Goal: Task Accomplishment & Management: Manage account settings

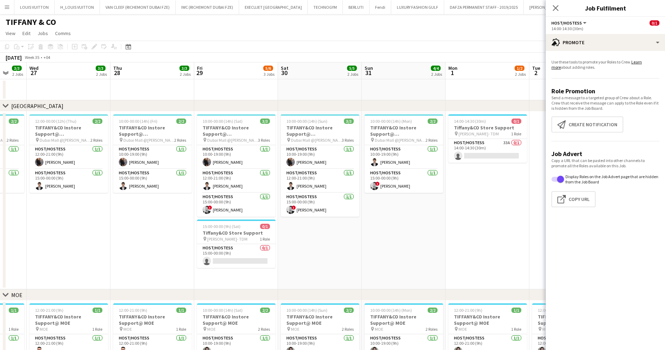
scroll to position [0, 230]
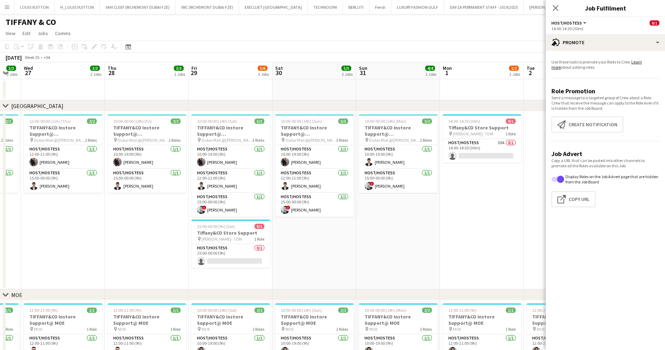
drag, startPoint x: 360, startPoint y: 136, endPoint x: 474, endPoint y: 52, distance: 141.4
click at [466, 35] on app-page-menu "View Day view expanded Day view collapsed Month view Date picker Jump to [DATE]…" at bounding box center [332, 33] width 665 height 13
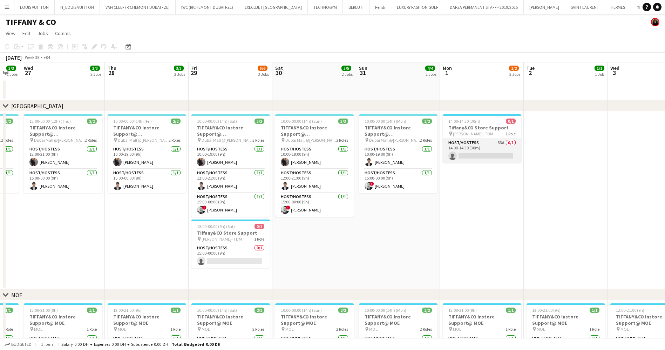
scroll to position [0, 232]
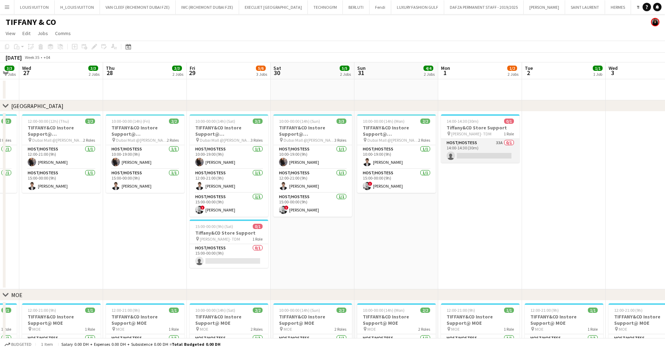
drag, startPoint x: 500, startPoint y: 157, endPoint x: 484, endPoint y: 149, distance: 18.2
click at [485, 149] on app-card-role "Host/Hostess 33A 0/1 14:00-14:30 (30m) single-neutral-actions" at bounding box center [480, 151] width 79 height 24
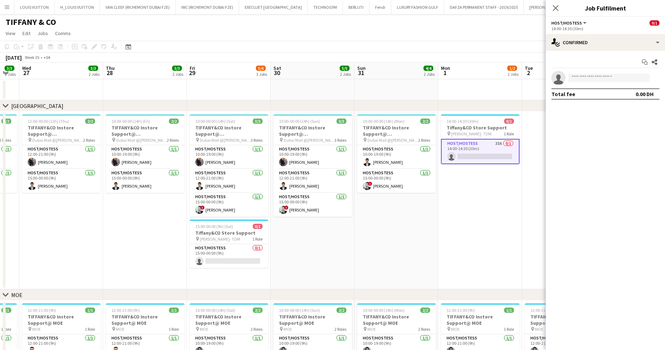
click at [606, 53] on div "Start chat Share single-neutral-actions Total fee 0.00 DH" at bounding box center [605, 78] width 119 height 54
click at [608, 41] on div "single-neutral-actions-check-2 Confirmed" at bounding box center [605, 42] width 119 height 17
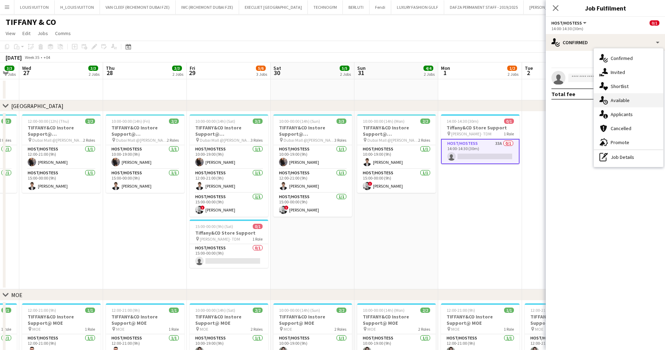
click at [633, 105] on div "single-neutral-actions-upload Available" at bounding box center [628, 100] width 69 height 14
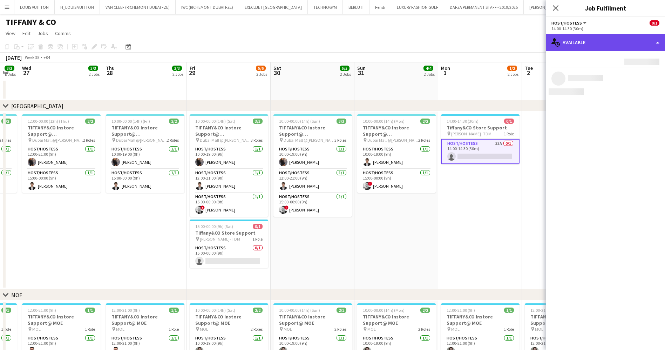
click at [580, 41] on div "single-neutral-actions-upload Available" at bounding box center [605, 42] width 119 height 17
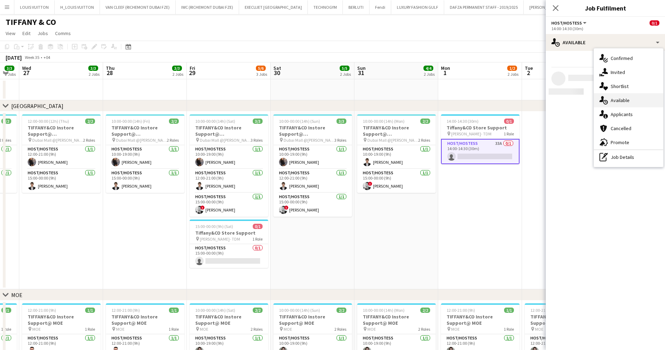
click at [632, 107] on div "single-neutral-actions-information Applicants" at bounding box center [628, 114] width 69 height 14
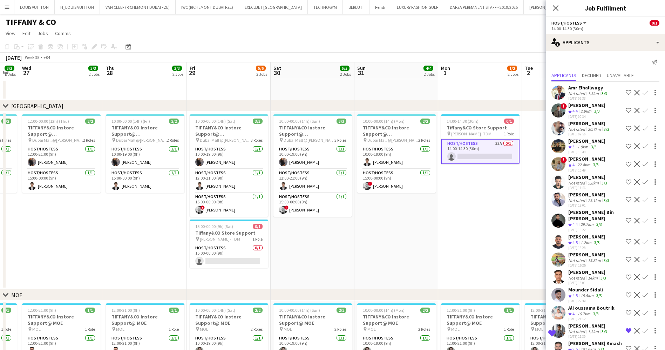
click at [586, 30] on div "14:00-14:30 (30m)" at bounding box center [605, 28] width 108 height 5
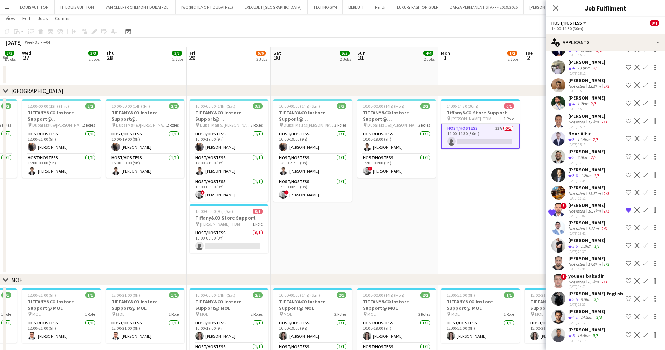
scroll to position [0, 0]
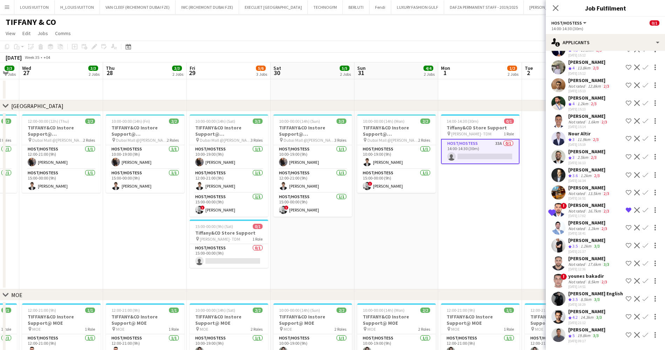
click at [586, 308] on div "Omar Baashn" at bounding box center [586, 311] width 37 height 6
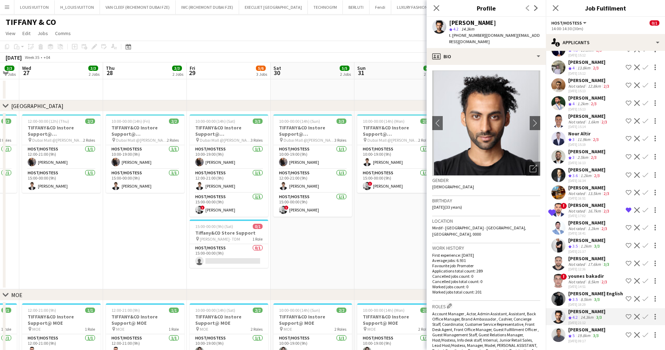
click at [593, 326] on div "Khalid Moumad" at bounding box center [586, 329] width 37 height 6
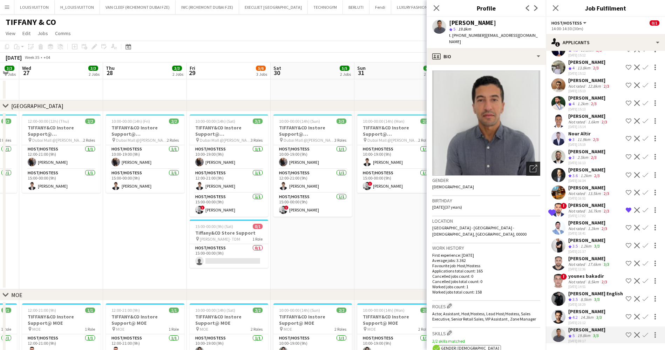
click at [530, 165] on icon "Open photos pop-in" at bounding box center [533, 168] width 7 height 7
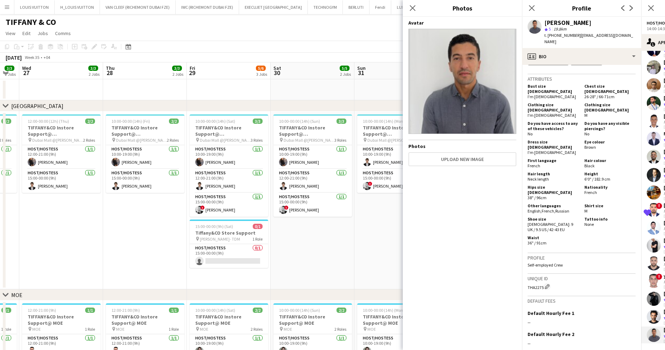
scroll to position [390, 0]
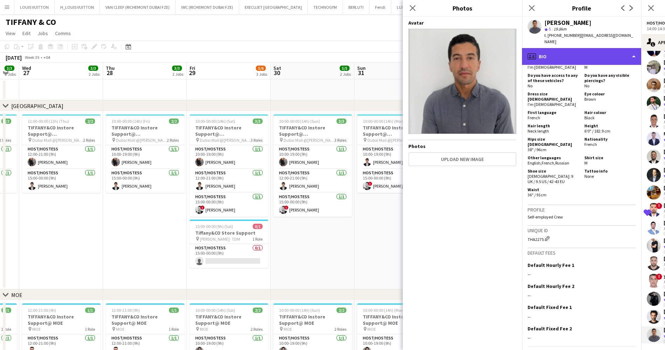
click at [586, 50] on div "profile Bio" at bounding box center [581, 56] width 119 height 17
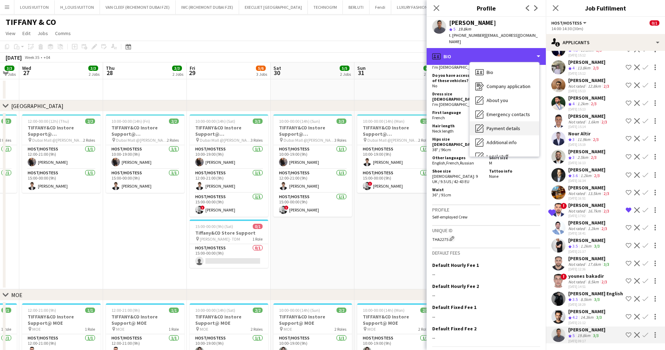
scroll to position [38, 0]
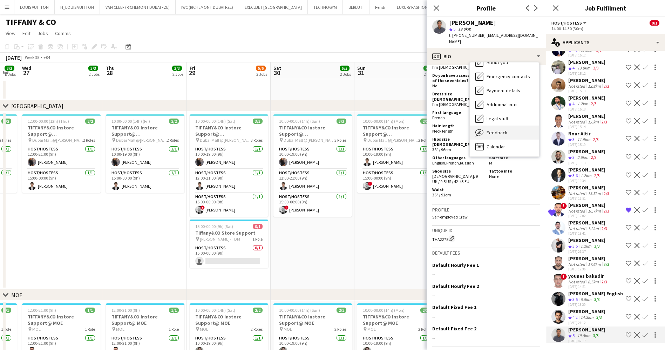
click at [501, 125] on div "Feedback Feedback" at bounding box center [504, 132] width 69 height 14
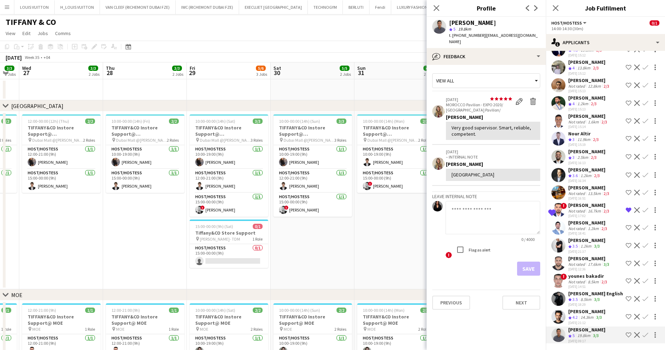
click at [588, 308] on div "Omar Baashn" at bounding box center [586, 311] width 37 height 6
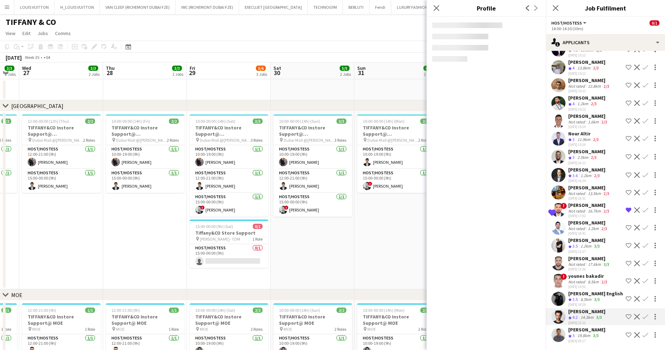
click at [583, 290] on div "Nathan piolo English" at bounding box center [595, 293] width 55 height 6
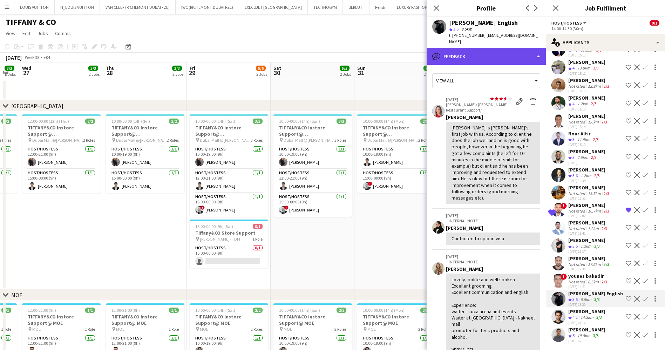
click at [478, 51] on div "bubble-pencil Feedback" at bounding box center [486, 56] width 119 height 17
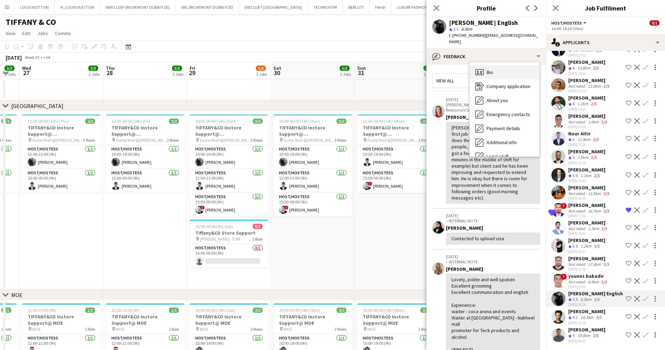
click at [496, 65] on div "Bio Bio" at bounding box center [504, 72] width 69 height 14
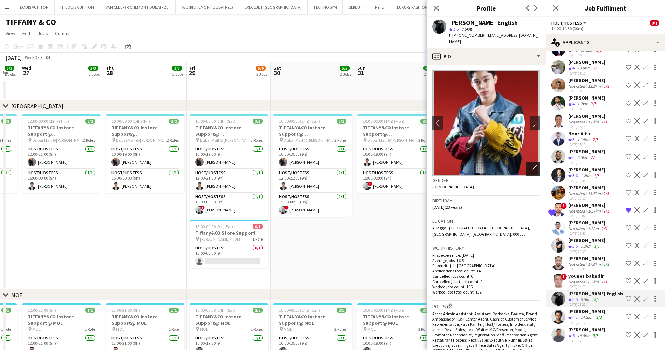
click at [530, 164] on div "Open photos pop-in" at bounding box center [533, 169] width 14 height 14
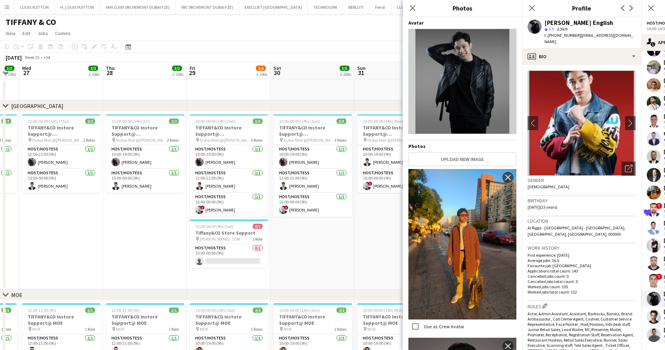
scroll to position [210, 0]
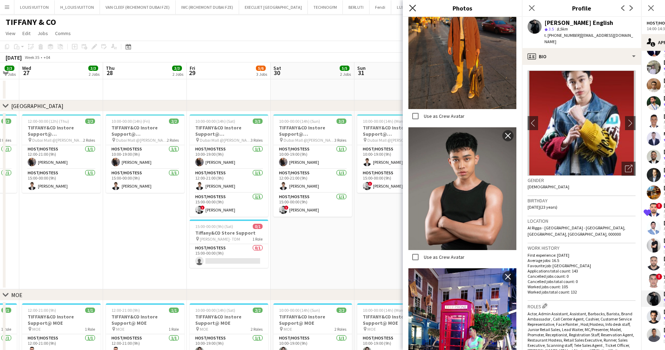
click at [416, 6] on app-icon "Close pop-in" at bounding box center [413, 8] width 10 height 10
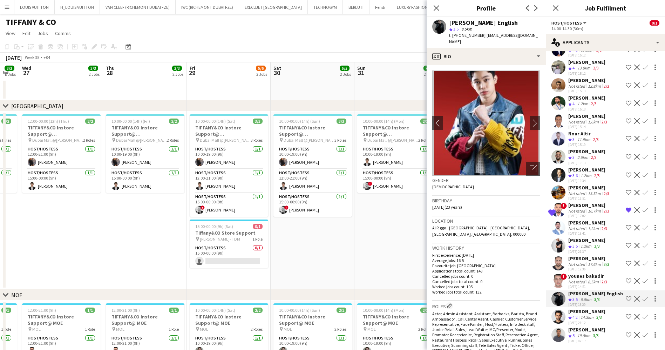
click at [588, 219] on div "MEHDI KNAZ" at bounding box center [588, 222] width 40 height 6
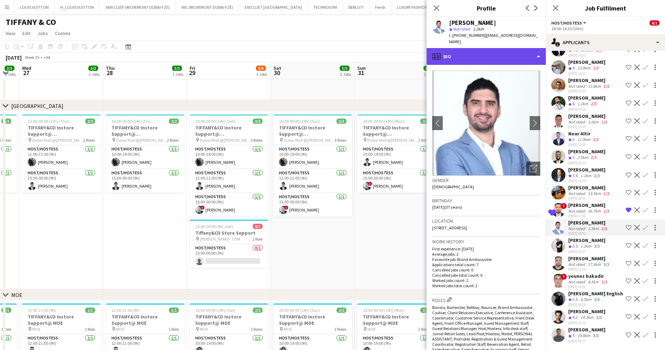
click at [498, 48] on div "profile Bio" at bounding box center [486, 56] width 119 height 17
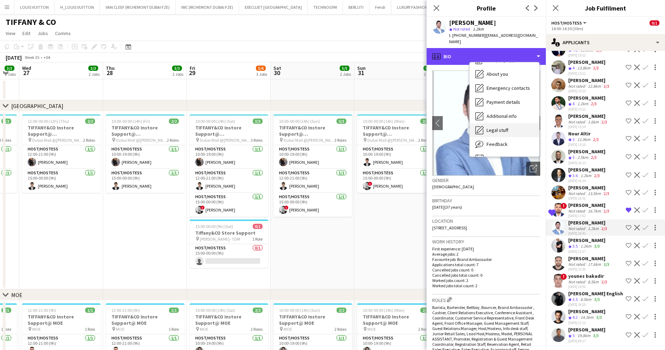
scroll to position [38, 0]
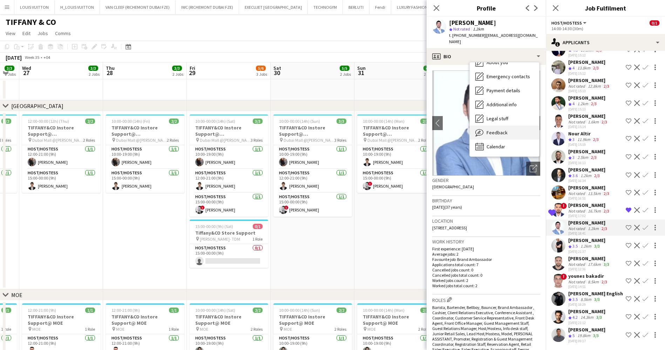
click at [503, 131] on div "Feedback Feedback" at bounding box center [504, 132] width 69 height 14
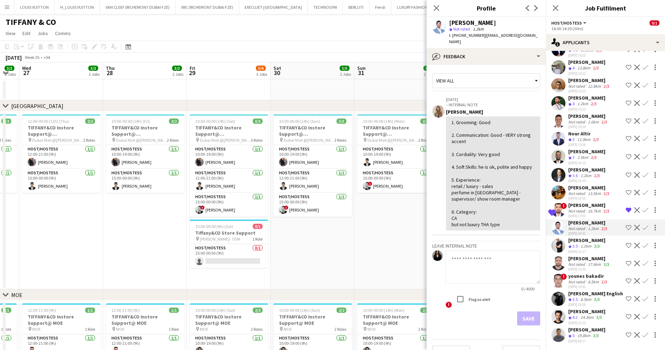
scroll to position [408, 0]
click at [586, 191] on div "13.5km" at bounding box center [594, 193] width 16 height 5
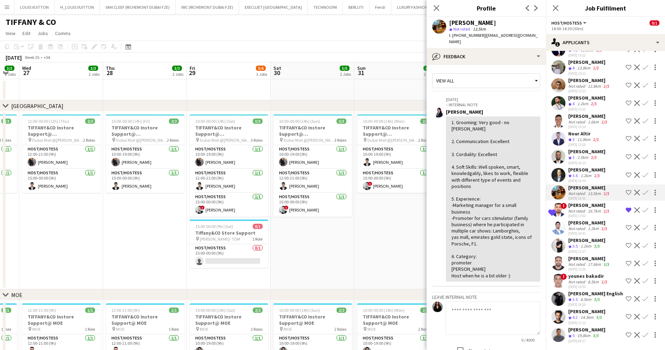
click at [583, 166] on div "Mohammed Aldayri" at bounding box center [586, 169] width 37 height 6
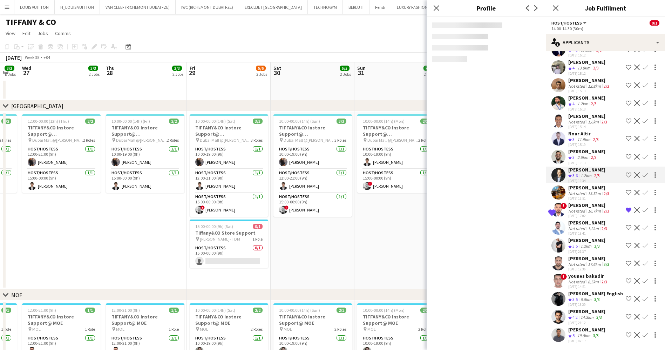
click at [581, 148] on div "Rustam Abdrashitov" at bounding box center [586, 151] width 37 height 6
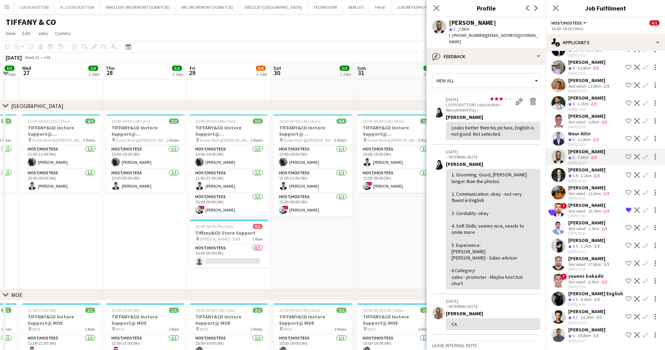
click at [393, 42] on app-toolbar "Copy Paste Paste Ctrl+V Paste with crew Ctrl+Shift+V Paste linked Job [GEOGRAPH…" at bounding box center [332, 47] width 665 height 12
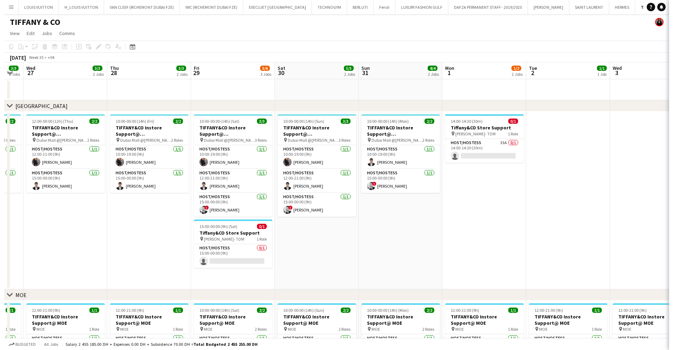
scroll to position [0, 0]
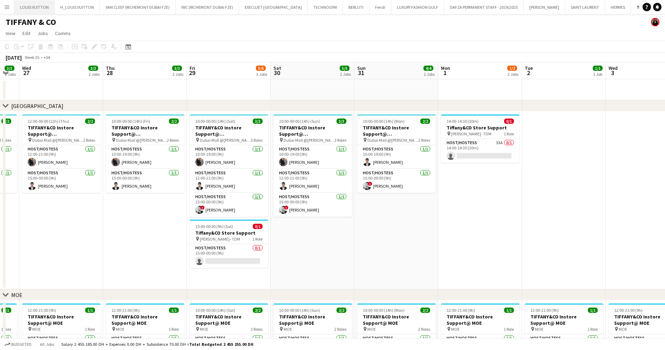
click at [30, 12] on button "LOUIS VUITTON Close" at bounding box center [34, 7] width 40 height 14
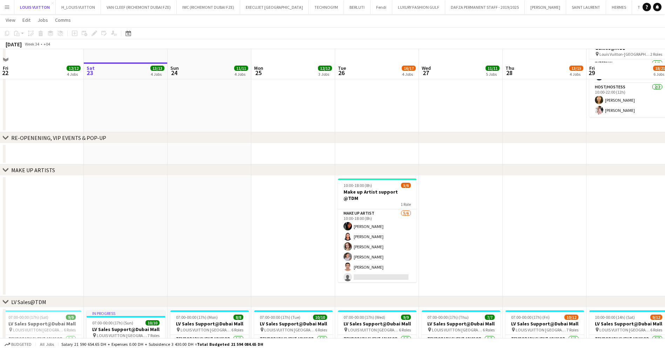
scroll to position [158, 0]
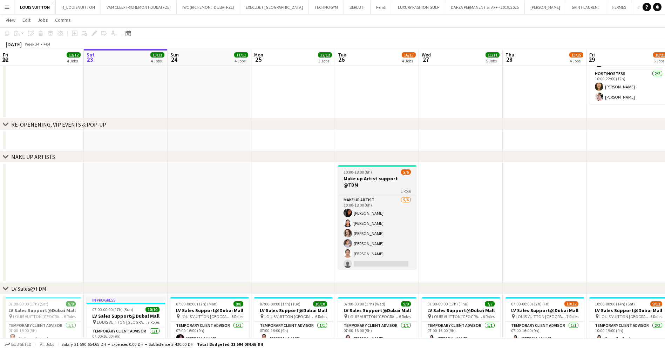
click at [377, 165] on div at bounding box center [377, 165] width 79 height 1
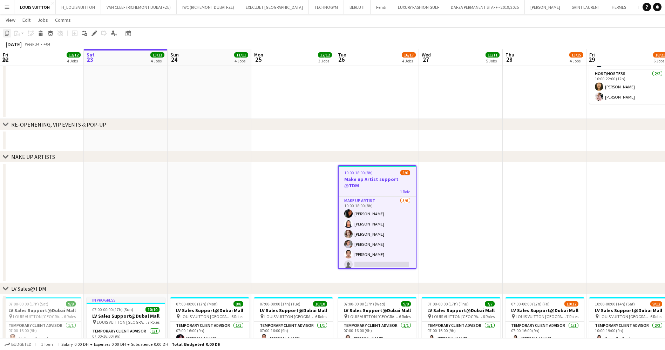
click at [6, 34] on icon "Copy" at bounding box center [7, 33] width 6 height 6
click at [299, 199] on app-date-cell at bounding box center [293, 222] width 84 height 121
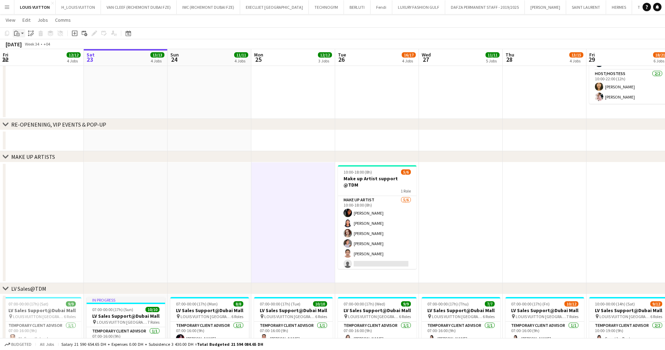
click at [20, 31] on div "Paste" at bounding box center [17, 33] width 8 height 8
click at [25, 46] on link "Paste Ctrl+V" at bounding box center [52, 46] width 66 height 6
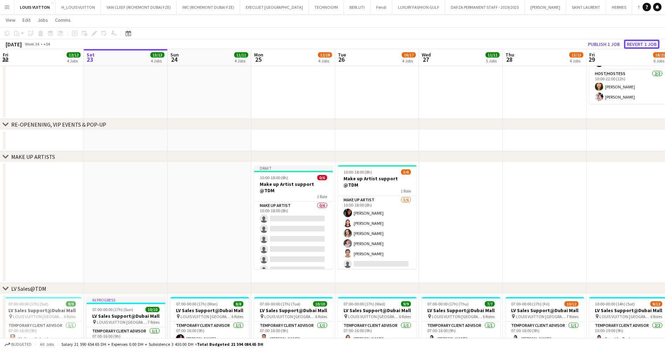
click at [639, 42] on button "Revert 1 job" at bounding box center [641, 44] width 35 height 9
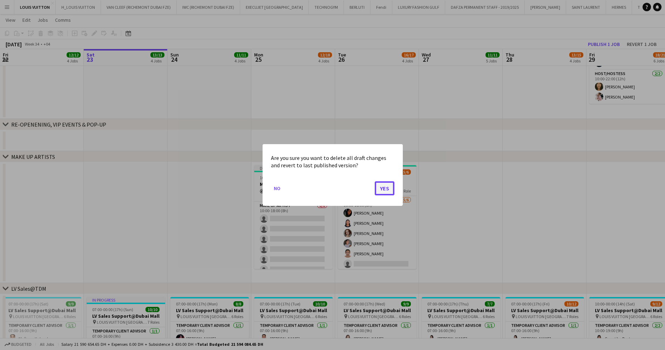
click at [393, 192] on button "Yes" at bounding box center [385, 188] width 20 height 14
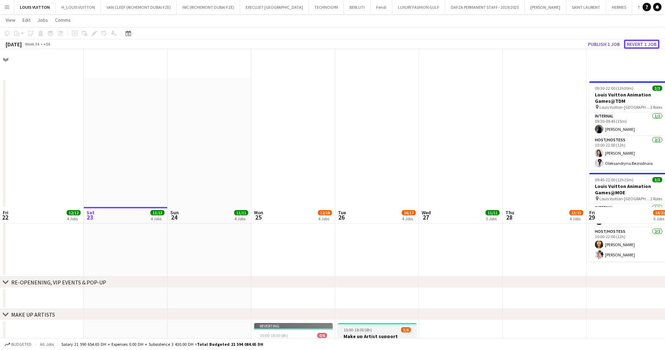
scroll to position [158, 0]
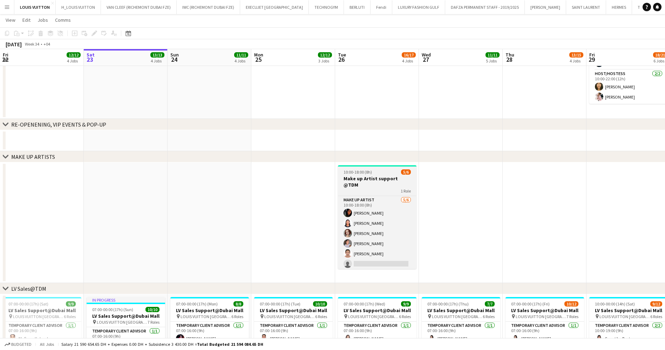
click at [387, 188] on div "1 Role" at bounding box center [377, 191] width 79 height 6
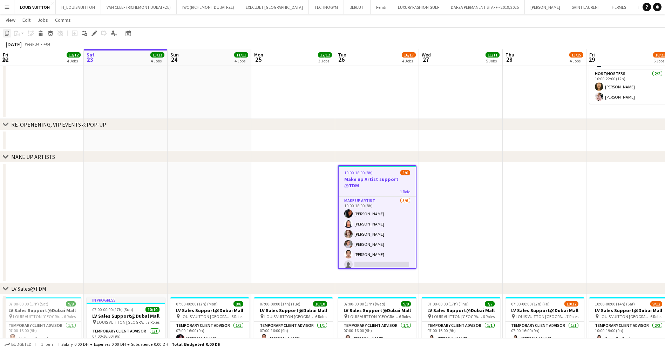
click at [9, 35] on icon at bounding box center [7, 33] width 4 height 5
click at [314, 190] on app-date-cell at bounding box center [293, 222] width 84 height 121
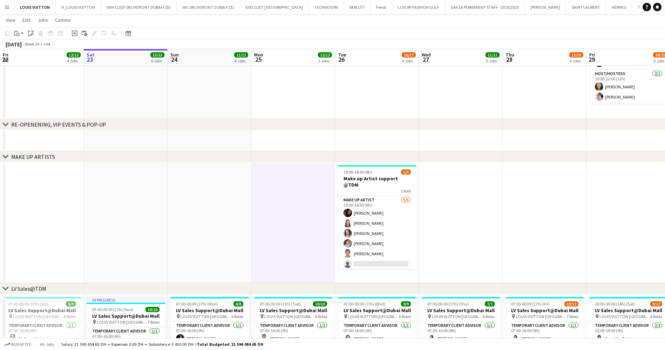
click at [21, 38] on app-toolbar "Copy Paste Paste Ctrl+V Paste with crew Ctrl+Shift+V Paste linked Job [GEOGRAPH…" at bounding box center [332, 33] width 665 height 12
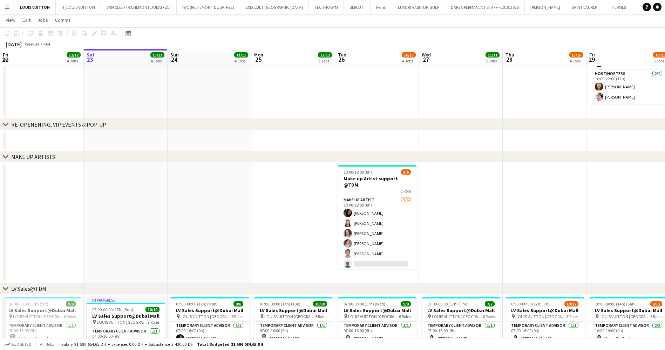
click at [298, 186] on app-date-cell at bounding box center [293, 222] width 84 height 121
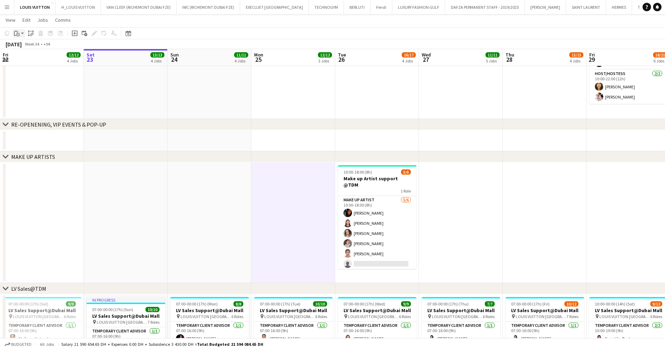
click at [14, 35] on div "Paste" at bounding box center [17, 33] width 8 height 8
click at [30, 59] on link "Paste with crew Ctrl+Shift+V" at bounding box center [52, 58] width 66 height 6
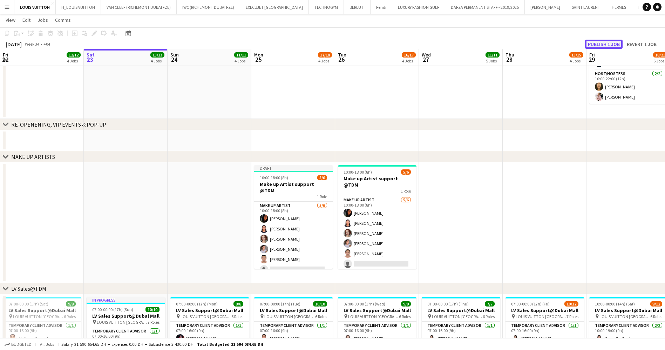
click at [618, 45] on button "Publish 1 job" at bounding box center [603, 44] width 37 height 9
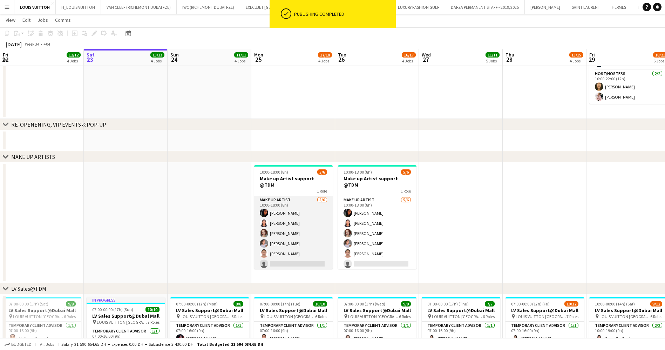
click at [296, 238] on app-card-role "Make up artist 5/6 10:00-18:00 (8h) Fouzia Rehman Jacqueline Alves da Silva Ana…" at bounding box center [293, 233] width 79 height 75
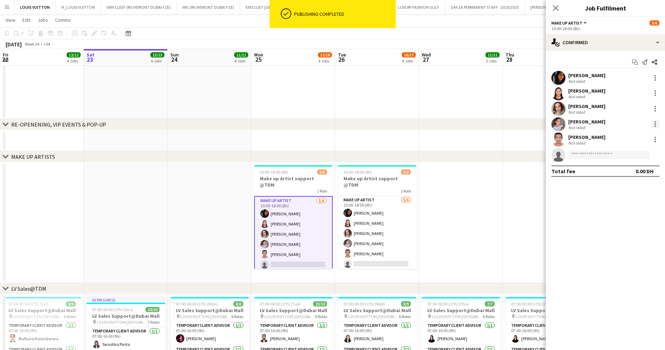
click at [651, 125] on div at bounding box center [655, 124] width 8 height 8
click at [630, 205] on span "Remove" at bounding box center [620, 204] width 21 height 6
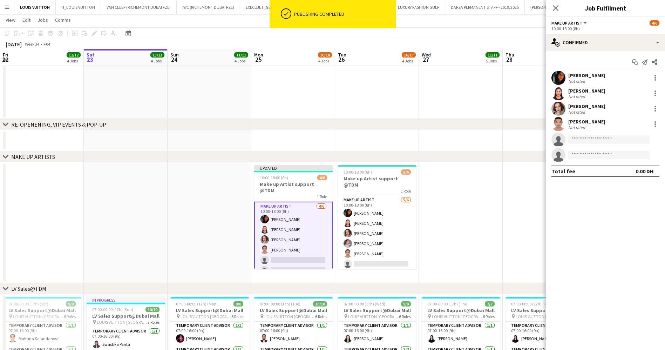
click at [515, 33] on app-toolbar "Copy Paste Paste Ctrl+V Paste with crew Ctrl+Shift+V Paste linked Job [GEOGRAPH…" at bounding box center [332, 33] width 665 height 12
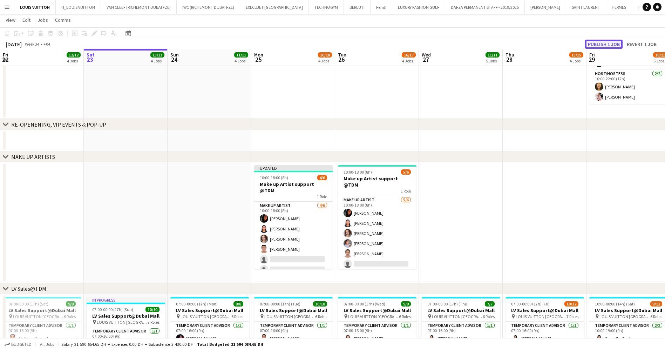
click at [617, 43] on button "Publish 1 job" at bounding box center [603, 44] width 37 height 9
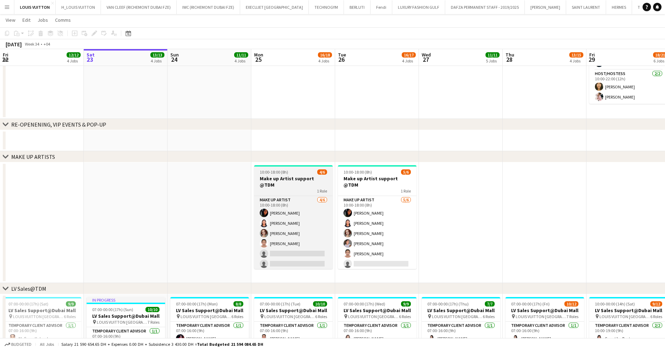
click at [303, 178] on h3 "Make up Artist support @TDM" at bounding box center [293, 181] width 79 height 13
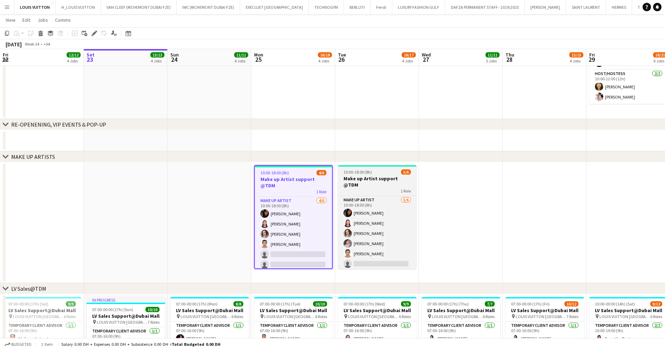
click at [373, 178] on h3 "Make up Artist support @TDM" at bounding box center [377, 181] width 79 height 13
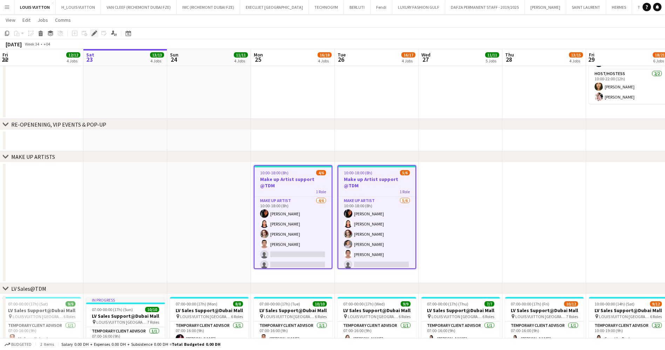
click at [91, 34] on icon "Edit" at bounding box center [94, 33] width 6 height 6
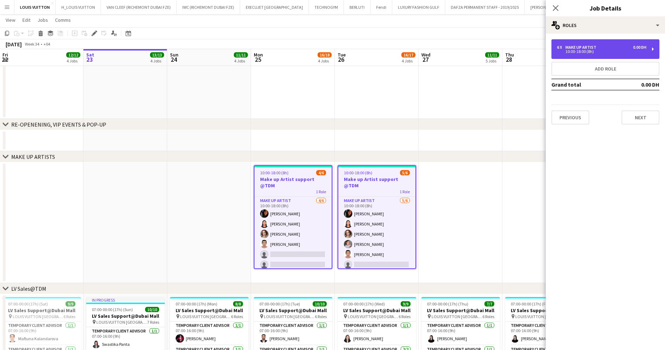
click at [597, 54] on div "6 x Make up artist 0.00 DH 10:00-18:00 (8h)" at bounding box center [605, 49] width 108 height 20
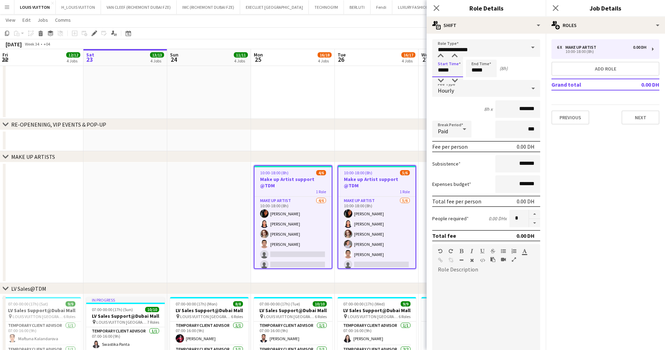
drag, startPoint x: 456, startPoint y: 70, endPoint x: 411, endPoint y: 73, distance: 44.9
type input "*****"
click at [402, 32] on app-toolbar "Copy Paste Paste Ctrl+V Paste with crew Ctrl+Shift+V Paste linked Job [GEOGRAPH…" at bounding box center [332, 33] width 665 height 12
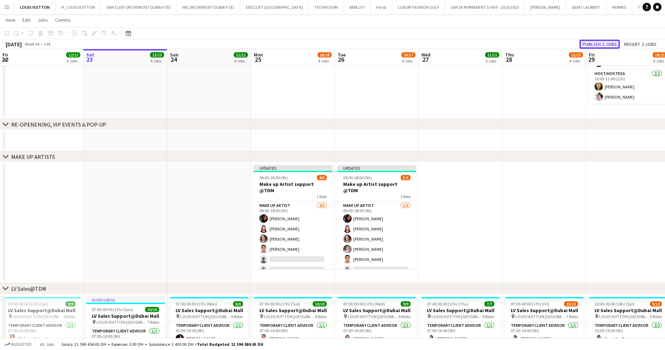
click at [597, 41] on button "Publish 2 jobs" at bounding box center [599, 44] width 40 height 9
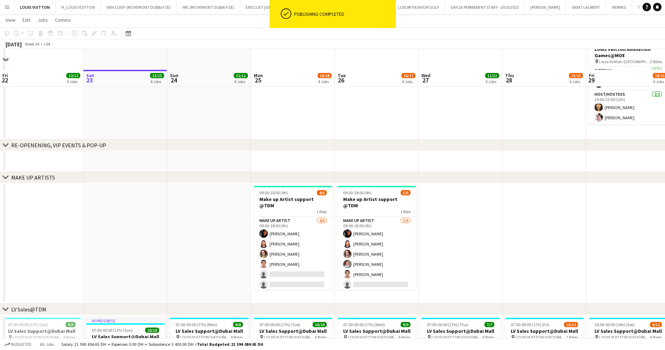
scroll to position [158, 0]
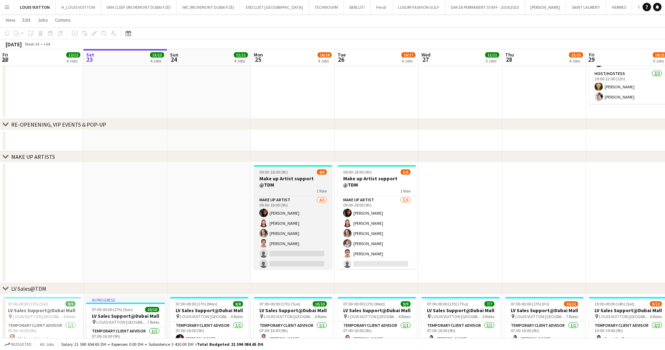
click at [291, 188] on div "1 Role" at bounding box center [293, 191] width 79 height 6
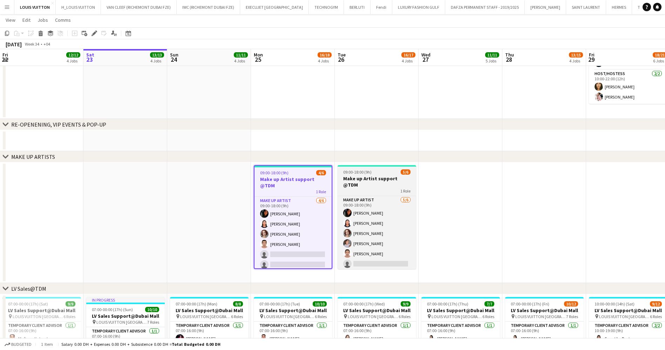
click at [356, 171] on span "09:00-18:00 (9h)" at bounding box center [357, 171] width 28 height 5
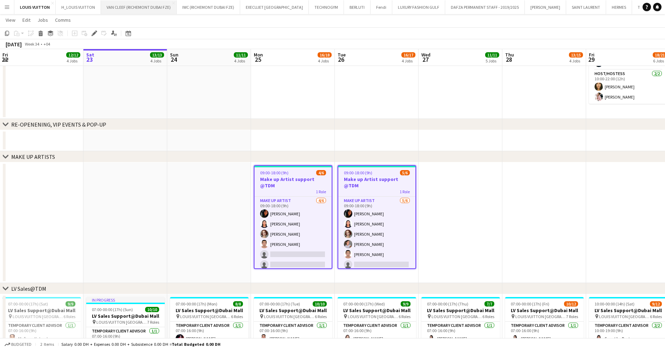
click at [94, 33] on icon at bounding box center [94, 34] width 4 height 4
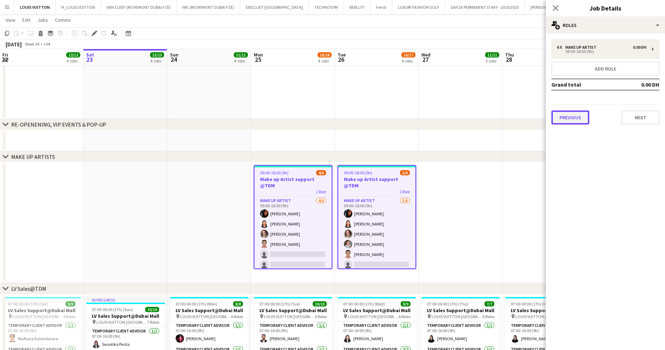
click at [565, 116] on button "Previous" at bounding box center [570, 117] width 38 height 14
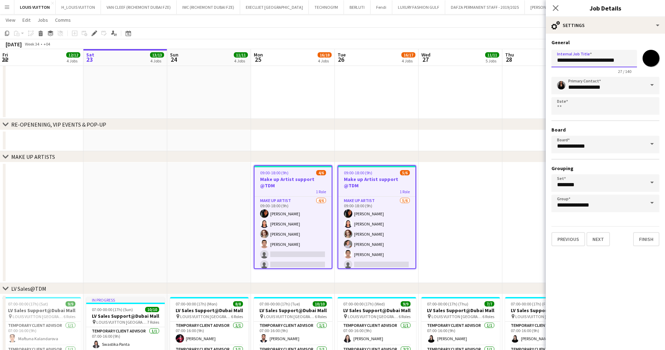
click at [608, 59] on input "**********" at bounding box center [594, 59] width 86 height 18
click at [611, 60] on input "**********" at bounding box center [594, 59] width 86 height 18
type input "**********"
click at [445, 36] on app-toolbar "Copy Paste Paste Ctrl+V Paste with crew Ctrl+Shift+V Paste linked Job [GEOGRAPH…" at bounding box center [332, 33] width 665 height 12
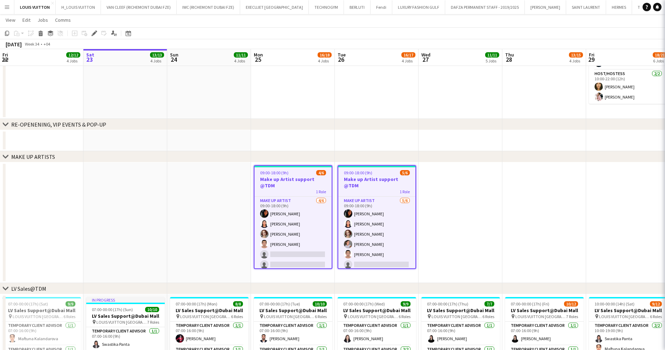
scroll to position [0, 0]
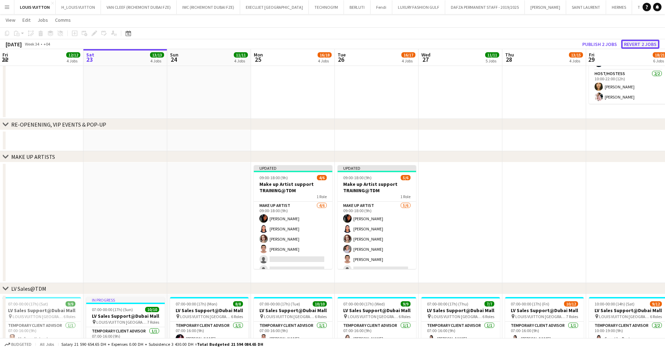
click at [646, 43] on button "Revert 2 jobs" at bounding box center [640, 44] width 38 height 9
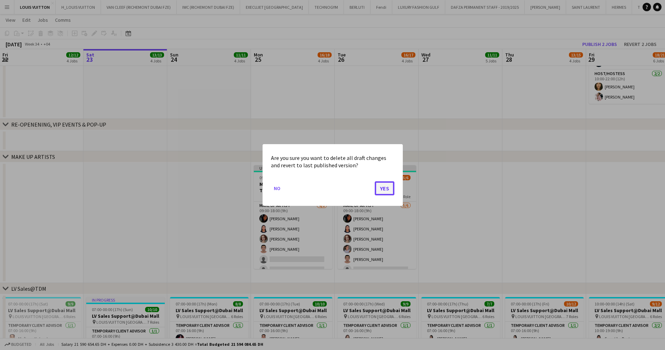
click at [392, 186] on button "Yes" at bounding box center [385, 188] width 20 height 14
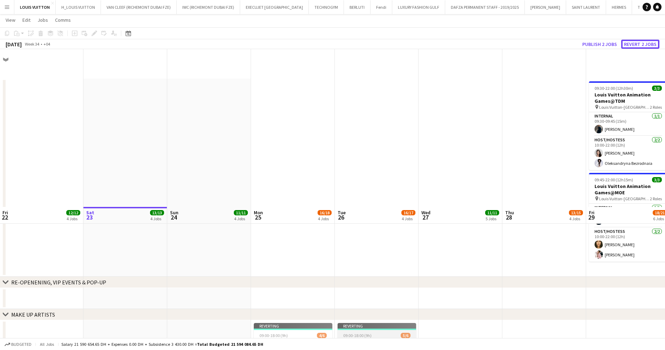
scroll to position [158, 0]
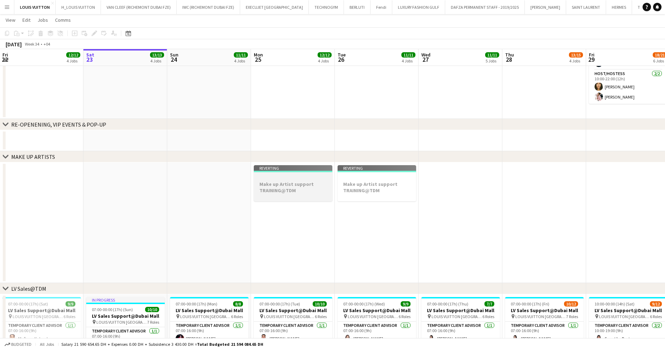
click at [286, 187] on h3 "Make up Artist support TRAINING@TDM" at bounding box center [293, 187] width 79 height 13
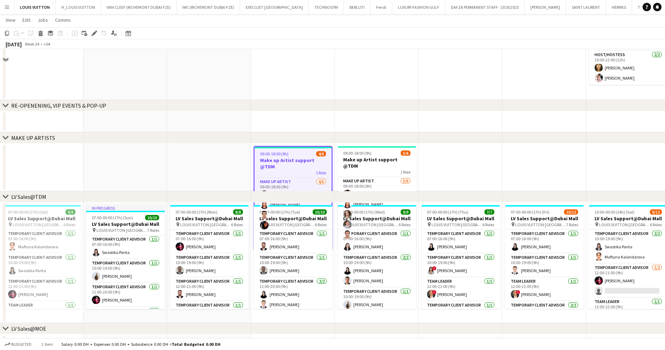
scroll to position [263, 0]
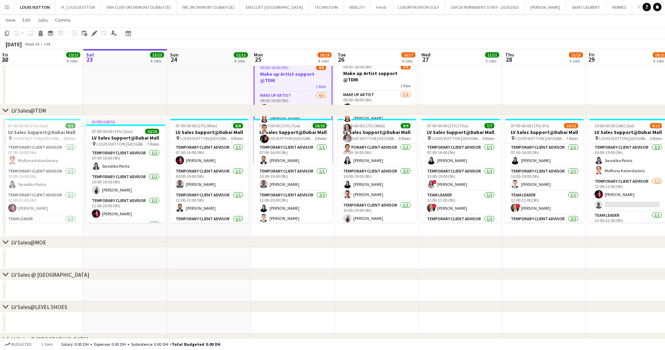
click at [438, 96] on app-date-cell at bounding box center [460, 81] width 84 height 48
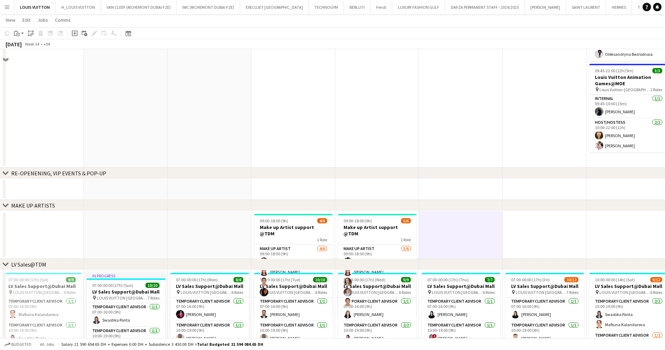
scroll to position [0, 0]
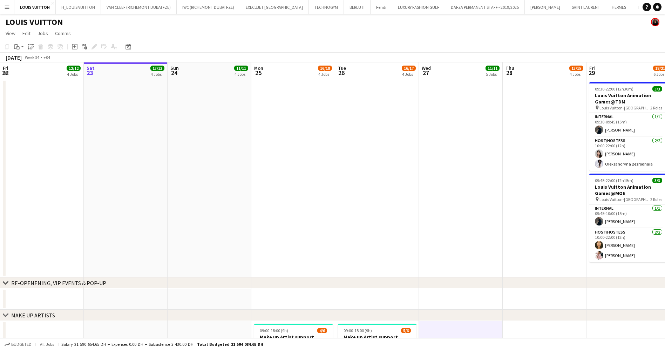
click at [342, 96] on app-date-cell at bounding box center [377, 178] width 84 height 198
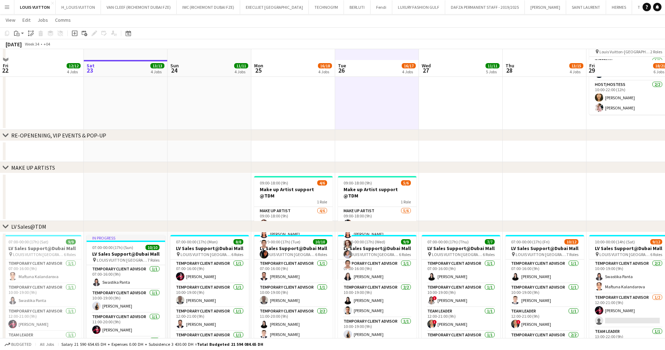
scroll to position [158, 0]
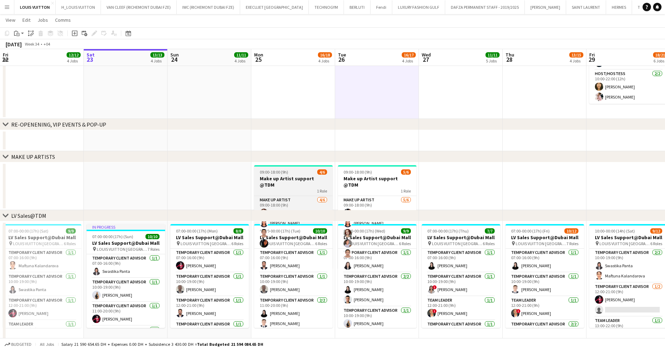
click at [306, 177] on h3 "Make up Artist support @TDM" at bounding box center [293, 181] width 79 height 13
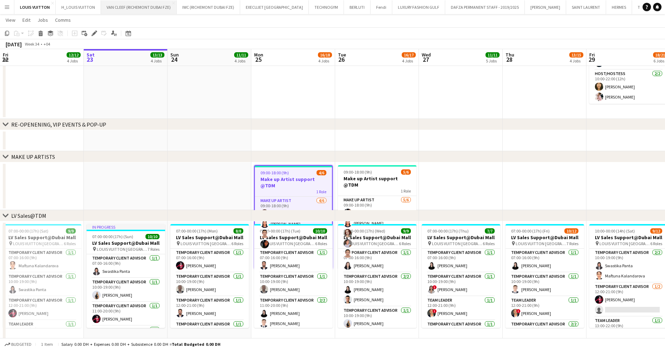
click at [94, 33] on icon at bounding box center [94, 34] width 4 height 4
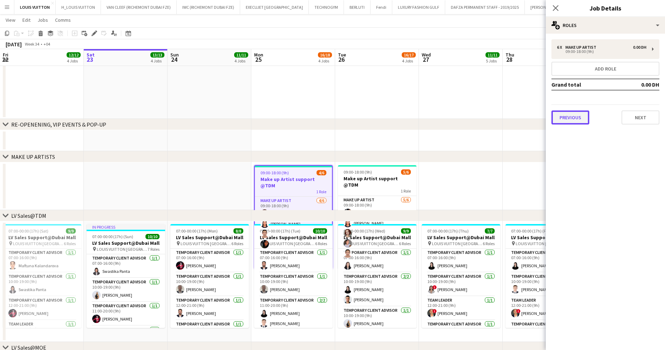
click at [571, 116] on button "Previous" at bounding box center [570, 117] width 38 height 14
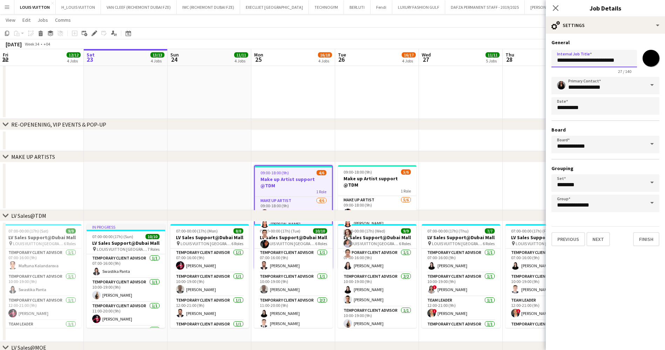
click at [625, 54] on input "**********" at bounding box center [594, 59] width 86 height 18
click at [608, 55] on input "**********" at bounding box center [594, 59] width 86 height 18
click at [611, 56] on input "**********" at bounding box center [594, 59] width 86 height 18
click at [374, 169] on div "09:00-18:00 (9h) 5/6" at bounding box center [377, 171] width 79 height 5
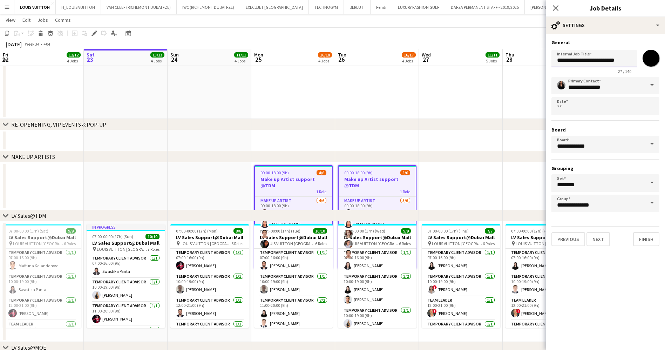
click at [610, 58] on input "**********" at bounding box center [594, 59] width 86 height 18
type input "**********"
drag, startPoint x: 487, startPoint y: 28, endPoint x: 528, endPoint y: 26, distance: 41.1
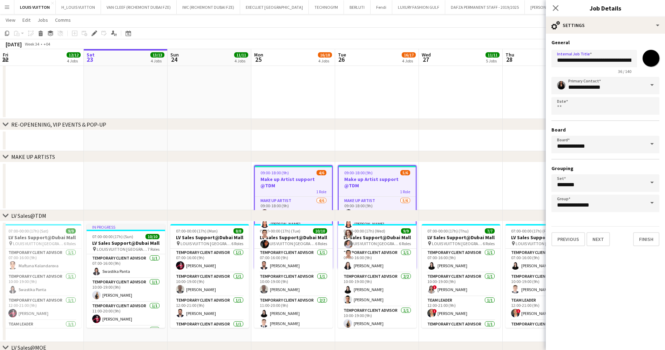
click at [487, 28] on app-toolbar "Copy Paste Paste Ctrl+V Paste with crew Ctrl+Shift+V Paste linked Job [GEOGRAPH…" at bounding box center [332, 33] width 665 height 12
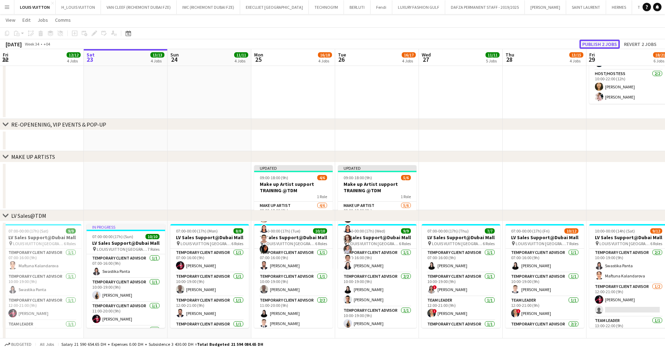
click at [615, 42] on button "Publish 2 jobs" at bounding box center [599, 44] width 40 height 9
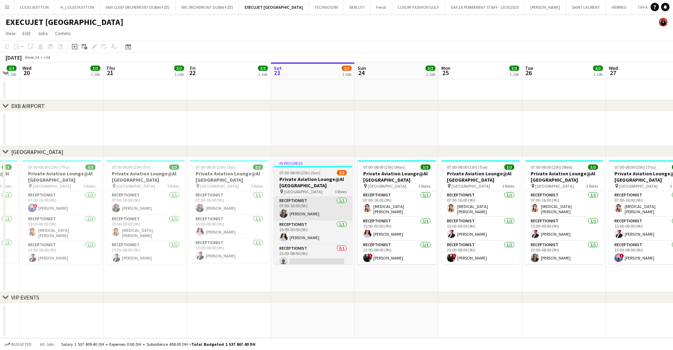
drag, startPoint x: 441, startPoint y: 216, endPoint x: 294, endPoint y: 220, distance: 146.9
click at [294, 220] on app-calendar-viewport "Sun 17 3/3 1 Job Mon 18 3/3 1 Job Tue 19 3/3 1 Job Wed 20 3/3 1 Job Thu 21 3/3 …" at bounding box center [336, 199] width 673 height 275
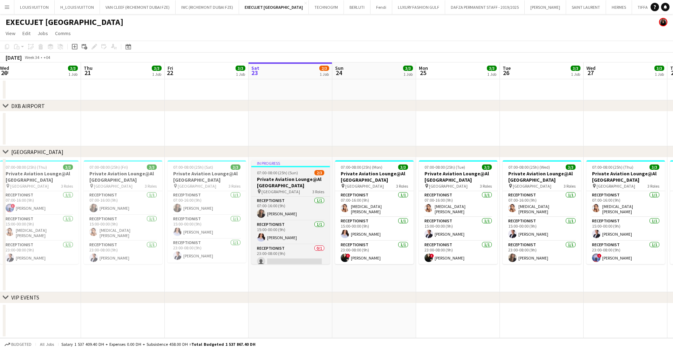
scroll to position [4, 0]
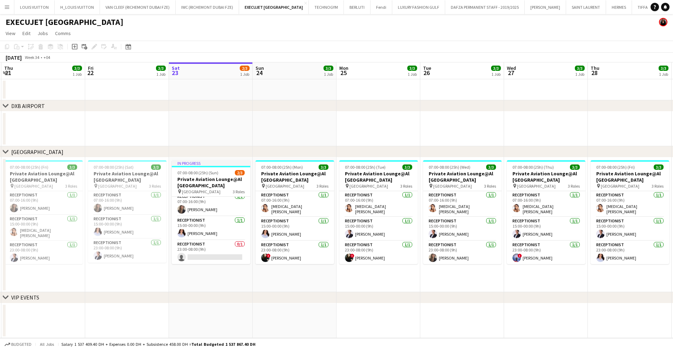
drag, startPoint x: 385, startPoint y: 219, endPoint x: 306, endPoint y: 222, distance: 79.6
click at [306, 222] on app-calendar-viewport "Sun 17 3/3 1 Job Mon 18 3/3 1 Job Tue 19 3/3 1 Job Wed 20 3/3 1 Job Thu 21 3/3 …" at bounding box center [336, 199] width 673 height 275
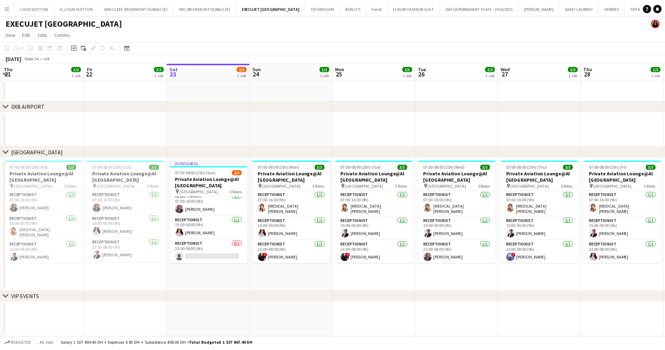
scroll to position [0, 239]
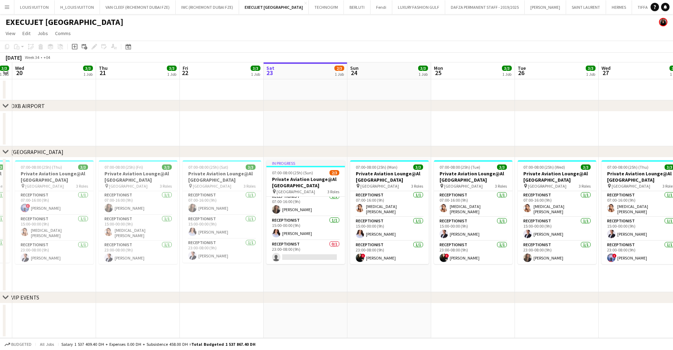
drag, startPoint x: 301, startPoint y: 225, endPoint x: 279, endPoint y: 226, distance: 22.5
click at [279, 226] on app-calendar-viewport "Sun 17 3/3 1 Job Mon 18 3/3 1 Job Tue 19 3/3 1 Job Wed 20 3/3 1 Job Thu 21 3/3 …" at bounding box center [336, 199] width 673 height 275
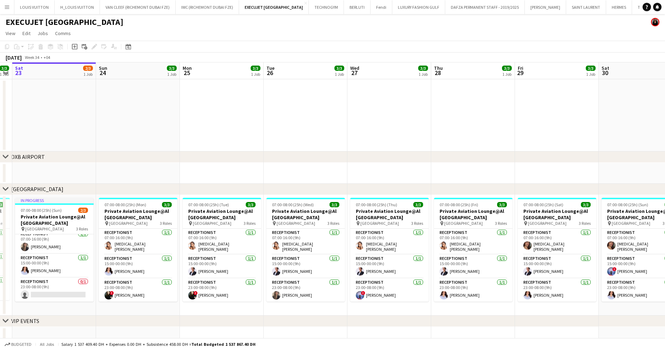
scroll to position [0, 213]
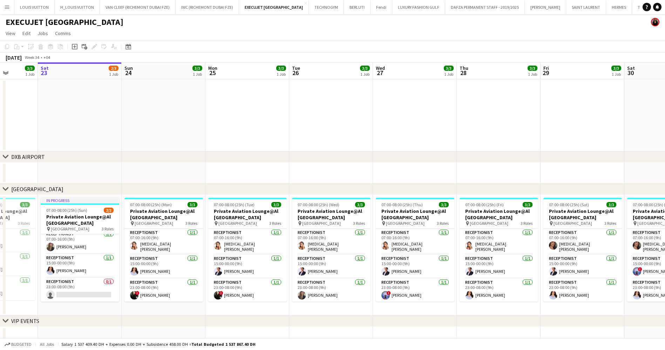
drag, startPoint x: 432, startPoint y: 273, endPoint x: 338, endPoint y: 273, distance: 94.3
click at [338, 273] on app-calendar-viewport "Wed 20 3/3 1 Job Thu 21 3/3 1 Job Fri 22 3/3 1 Job Sat 23 2/3 1 Job Sun 24 3/3 …" at bounding box center [332, 204] width 665 height 285
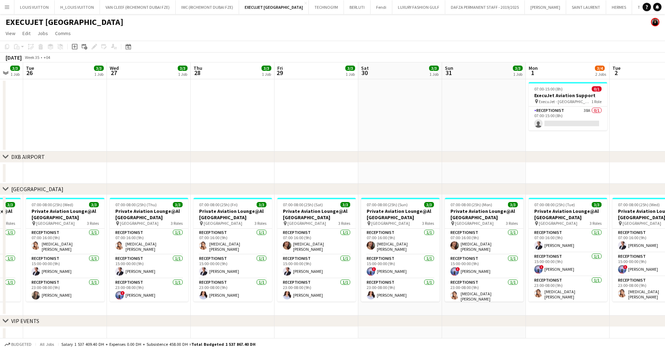
scroll to position [0, 317]
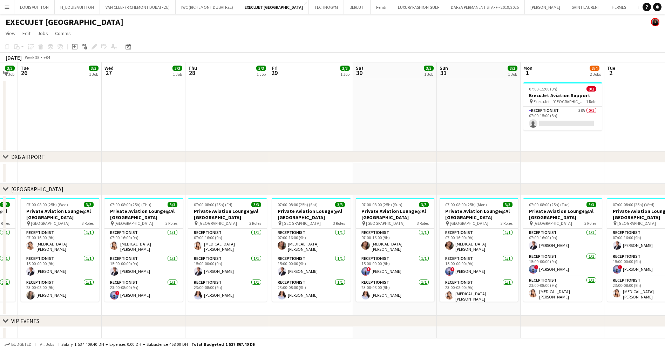
drag, startPoint x: 419, startPoint y: 278, endPoint x: 414, endPoint y: 278, distance: 5.3
click at [414, 278] on app-calendar-viewport "Fri 22 3/3 1 Job Sat 23 2/3 1 Job Sun 24 3/3 1 Job Mon 25 3/3 1 Job Tue 26 3/3 …" at bounding box center [332, 204] width 665 height 285
click at [407, 256] on app-card-role "Receptionist 1/1 15:00-00:00 (9h) ! Maha Hasan" at bounding box center [395, 266] width 79 height 24
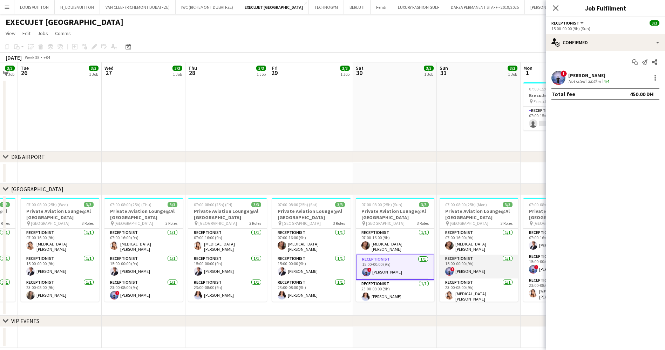
click at [502, 258] on app-card-role "Receptionist 1/1 15:00-00:00 (9h) ! Maha Hasan" at bounding box center [478, 266] width 79 height 24
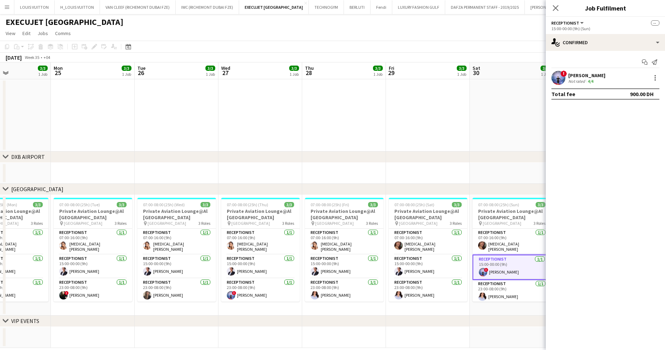
drag, startPoint x: 338, startPoint y: 280, endPoint x: 280, endPoint y: 285, distance: 58.0
click at [280, 285] on app-calendar-viewport "Fri 22 3/3 1 Job Sat 23 2/3 1 Job Sun 24 3/3 1 Job Mon 25 3/3 1 Job Tue 26 3/3 …" at bounding box center [332, 204] width 665 height 285
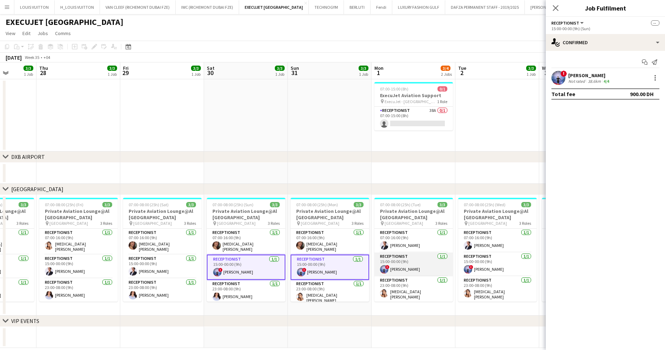
click at [421, 261] on app-card-role "Receptionist 1/1 15:00-00:00 (9h) ! Maha Hasan" at bounding box center [413, 264] width 79 height 24
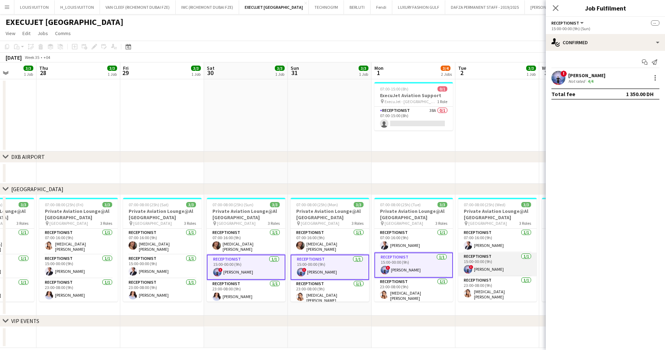
click at [509, 253] on app-card-role "Receptionist 1/1 15:00-00:00 (9h) ! Maha Hasan" at bounding box center [497, 264] width 79 height 24
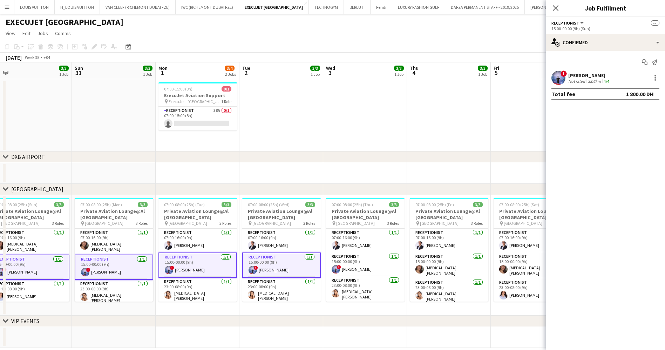
drag, startPoint x: 438, startPoint y: 272, endPoint x: 297, endPoint y: 269, distance: 141.3
click at [297, 269] on app-calendar-viewport "Wed 27 3/3 1 Job Thu 28 3/3 1 Job Fri 29 3/3 1 Job Sat 30 3/3 1 Job Sun 31 3/3 …" at bounding box center [332, 204] width 665 height 285
click at [380, 262] on app-card-role "Receptionist 1/1 15:00-00:00 (9h) ! Maha Hasan" at bounding box center [365, 264] width 79 height 24
click at [655, 76] on div at bounding box center [655, 78] width 8 height 8
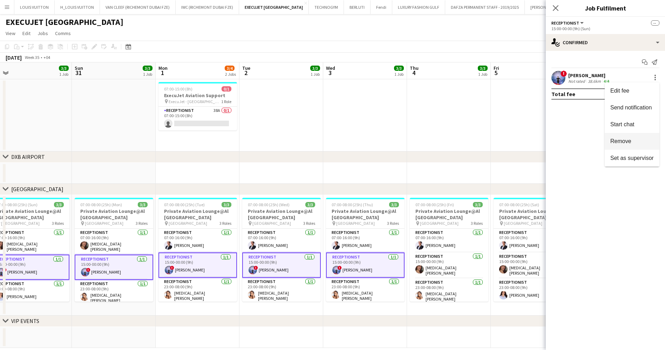
click at [642, 137] on button "Remove" at bounding box center [632, 141] width 55 height 17
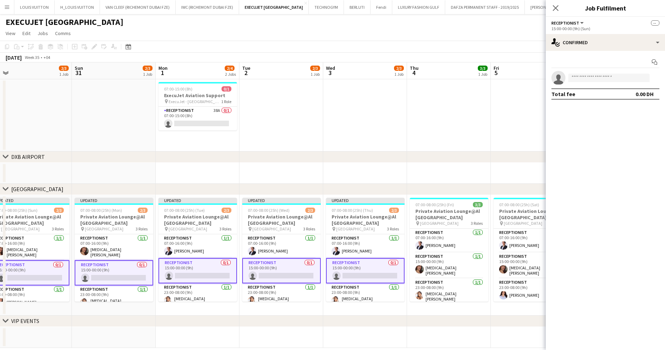
click at [478, 29] on app-page-menu "View Day view expanded Day view collapsed Month view Date picker Jump to [DATE]…" at bounding box center [332, 33] width 665 height 13
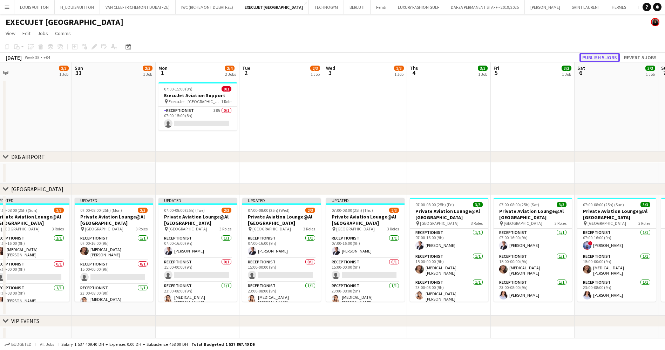
click at [611, 60] on button "Publish 5 jobs" at bounding box center [599, 57] width 40 height 9
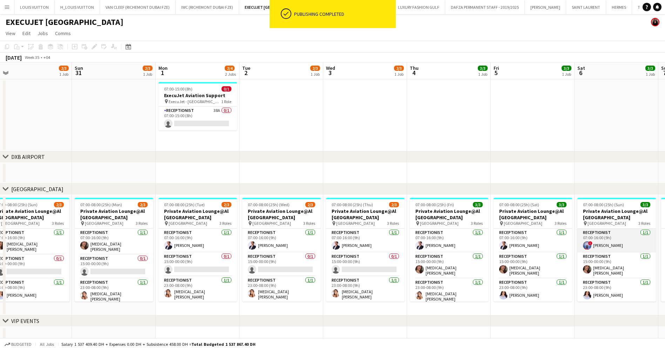
click at [595, 236] on app-card-role "Receptionist 1/1 07:00-16:00 (9h) ! Maha Hasan" at bounding box center [616, 241] width 79 height 24
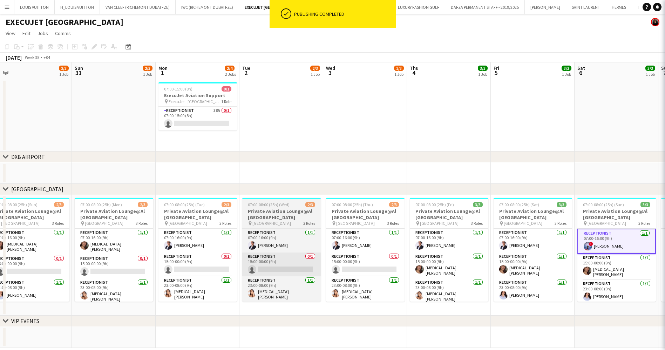
drag, startPoint x: 601, startPoint y: 251, endPoint x: 272, endPoint y: 253, distance: 329.8
click at [272, 253] on body "ok-circled Publishing completed Menu Boards Boards Boards All jobs Status Workf…" at bounding box center [332, 180] width 665 height 360
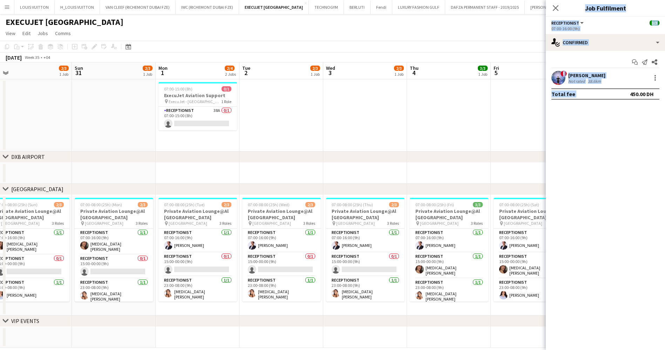
click at [464, 131] on app-date-cell at bounding box center [449, 115] width 84 height 72
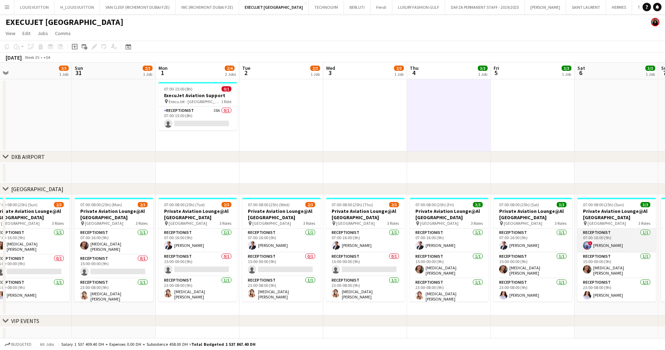
click at [609, 243] on app-card-role "Receptionist 1/1 07:00-16:00 (9h) ! Maha Hasan" at bounding box center [616, 241] width 79 height 24
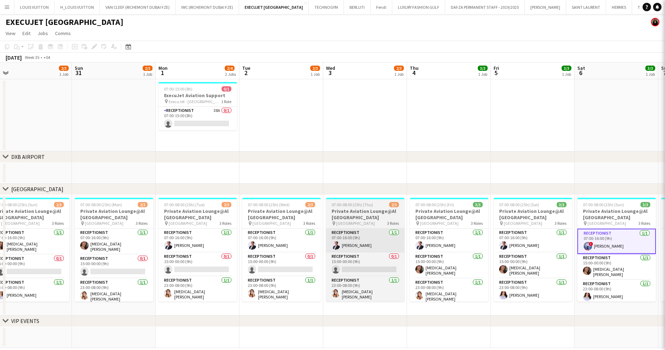
click at [334, 247] on body "Menu Boards Boards Boards All jobs Status Workforce Workforce My Workforce Recr…" at bounding box center [332, 180] width 665 height 360
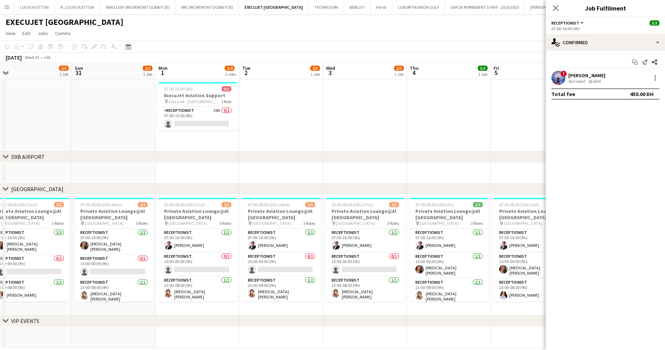
click at [503, 127] on app-date-cell at bounding box center [533, 115] width 84 height 72
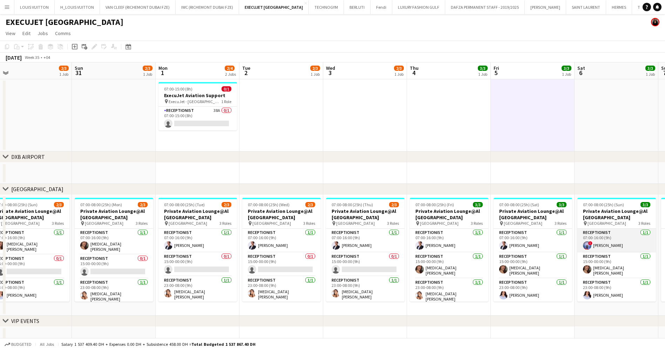
click at [605, 235] on app-card-role "Receptionist 1/1 07:00-16:00 (9h) ! Maha Hasan" at bounding box center [616, 241] width 79 height 24
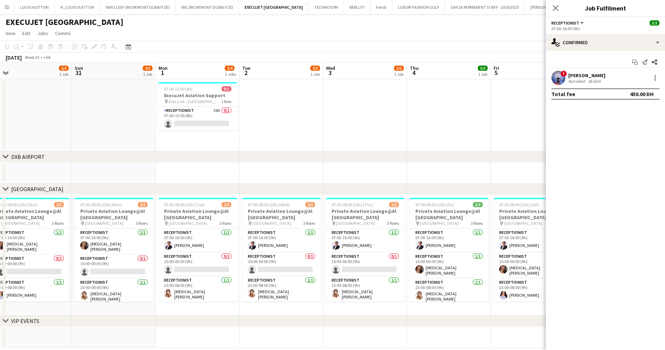
click at [413, 118] on app-date-cell at bounding box center [449, 115] width 84 height 72
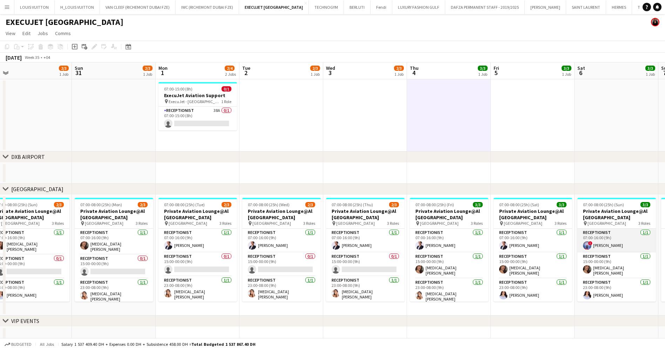
click at [611, 243] on app-card-role "Receptionist 1/1 07:00-16:00 (9h) ! Maha Hasan" at bounding box center [616, 241] width 79 height 24
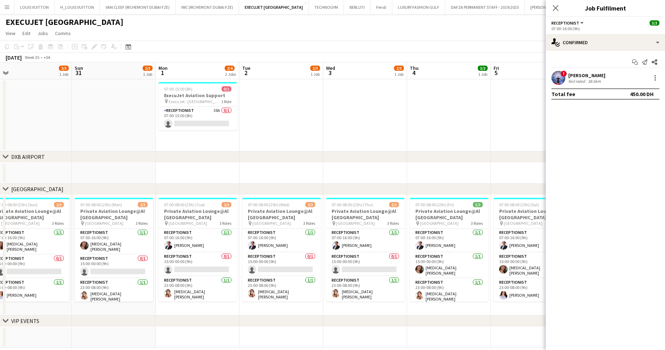
click at [662, 70] on div "Start chat Send notification Share ! Maha Hasan Not rated 38.6km Total fee 450.…" at bounding box center [605, 78] width 119 height 54
click at [656, 77] on div at bounding box center [655, 78] width 8 height 8
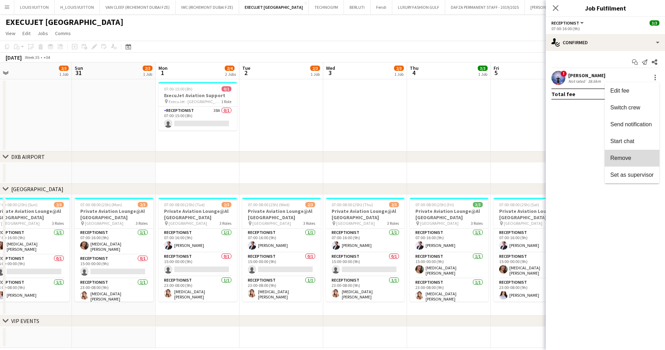
click at [633, 158] on span "Remove" at bounding box center [631, 158] width 43 height 6
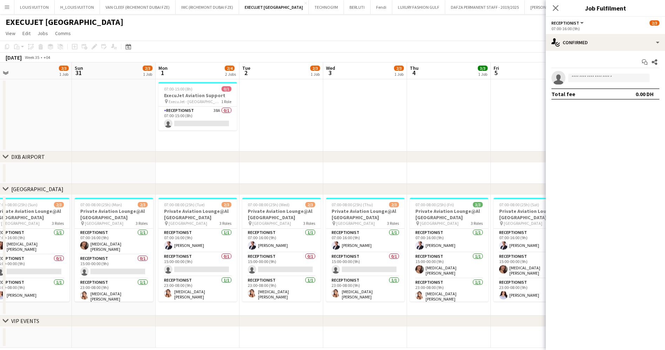
click at [479, 45] on app-toolbar "Copy Paste Paste Ctrl+V Paste with crew Ctrl+Shift+V Paste linked Job [GEOGRAPH…" at bounding box center [332, 47] width 665 height 12
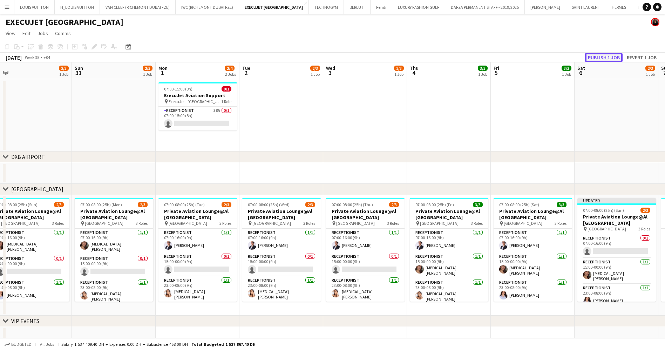
click at [613, 60] on button "Publish 1 job" at bounding box center [603, 57] width 37 height 9
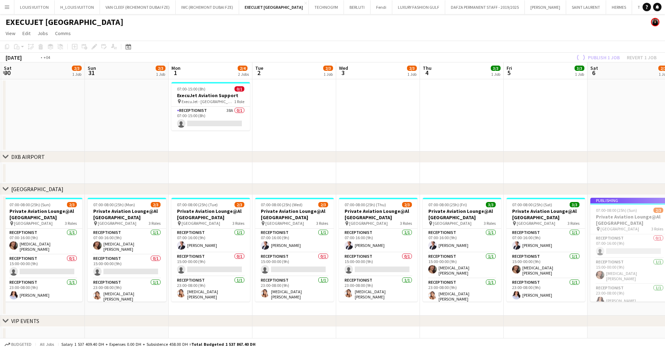
drag, startPoint x: 468, startPoint y: 224, endPoint x: 244, endPoint y: 207, distance: 225.0
click at [244, 207] on app-calendar-viewport "Wed 27 3/3 1 Job Thu 28 3/3 1 Job Fri 29 3/3 1 Job Sat 30 2/3 1 Job Sun 31 2/3 …" at bounding box center [332, 204] width 665 height 285
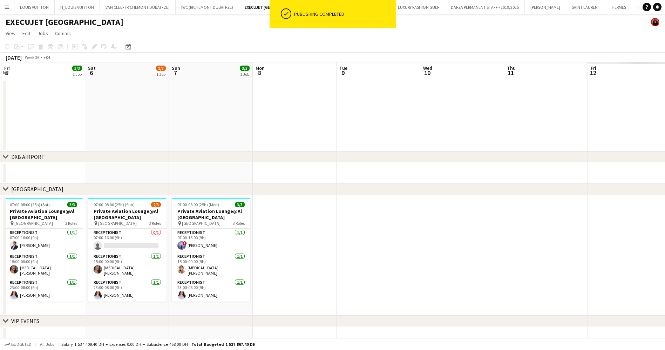
click at [182, 201] on app-calendar-viewport "Mon 1 2/4 2 Jobs Tue 2 2/3 1 Job Wed 3 2/3 1 Job Thu 4 3/3 1 Job Fri 5 3/3 1 Jo…" at bounding box center [332, 204] width 665 height 285
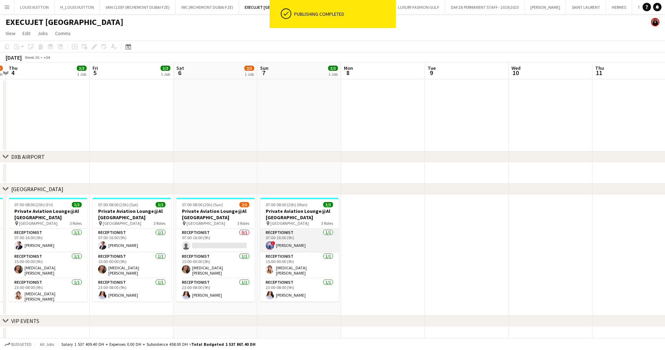
click at [302, 234] on app-card-role "Receptionist 1/1 07:00-16:00 (9h) ! Maha Hasan" at bounding box center [299, 241] width 79 height 24
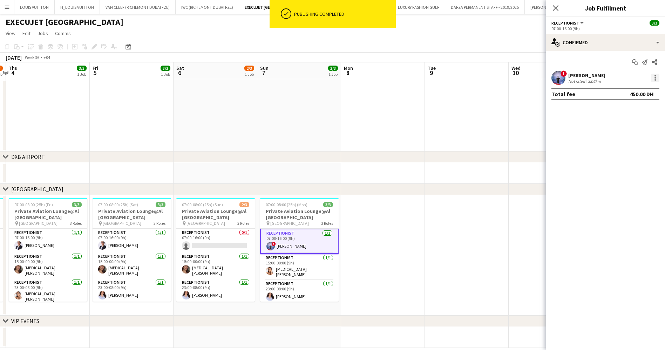
drag, startPoint x: 660, startPoint y: 73, endPoint x: 654, endPoint y: 76, distance: 6.9
click at [659, 73] on div "! Maha Hasan Not rated 38.6km" at bounding box center [605, 78] width 119 height 14
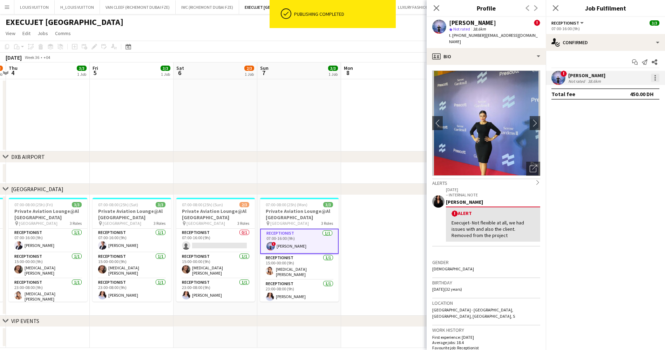
click at [652, 81] on div at bounding box center [655, 78] width 8 height 8
drag, startPoint x: 638, startPoint y: 159, endPoint x: 496, endPoint y: 117, distance: 148.3
click at [638, 158] on span "Remove" at bounding box center [631, 158] width 43 height 6
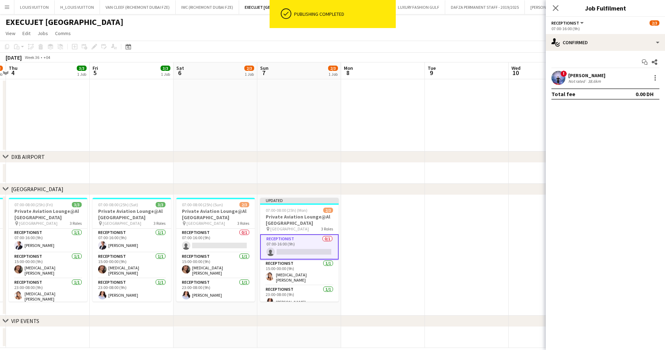
click at [401, 68] on app-board-header-date "Mon 8" at bounding box center [383, 70] width 84 height 17
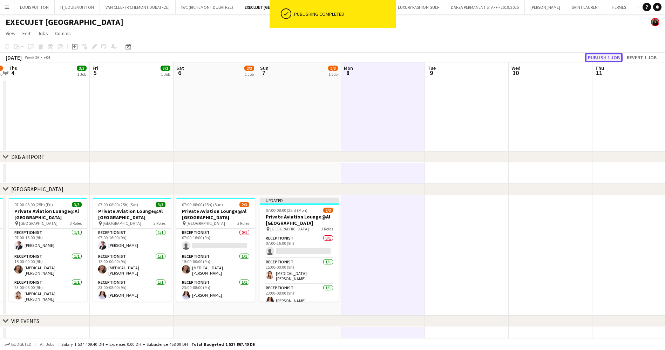
click at [619, 58] on button "Publish 1 job" at bounding box center [603, 57] width 37 height 9
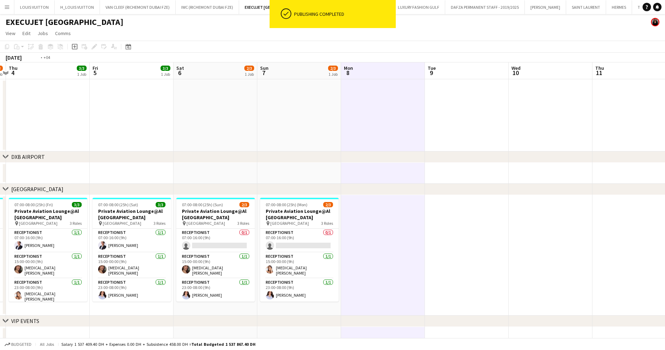
drag, startPoint x: 261, startPoint y: 254, endPoint x: 525, endPoint y: 270, distance: 265.1
click at [553, 271] on app-calendar-viewport "Mon 1 2/4 2 Jobs Tue 2 2/3 1 Job Wed 3 2/3 1 Job Thu 4 3/3 1 Job Fri 5 3/3 1 Jo…" at bounding box center [332, 204] width 665 height 285
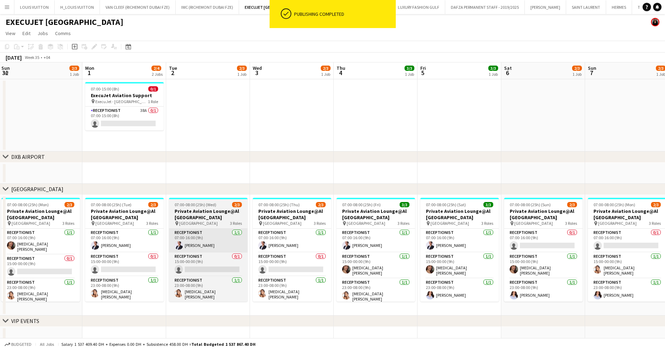
drag, startPoint x: 342, startPoint y: 240, endPoint x: 291, endPoint y: 241, distance: 50.8
click at [429, 249] on app-calendar-viewport "Fri 29 3/3 1 Job Sat 30 2/3 1 Job Sun 31 2/3 1 Job Mon 1 2/4 2 Jobs Tue 2 2/3 1…" at bounding box center [332, 204] width 665 height 285
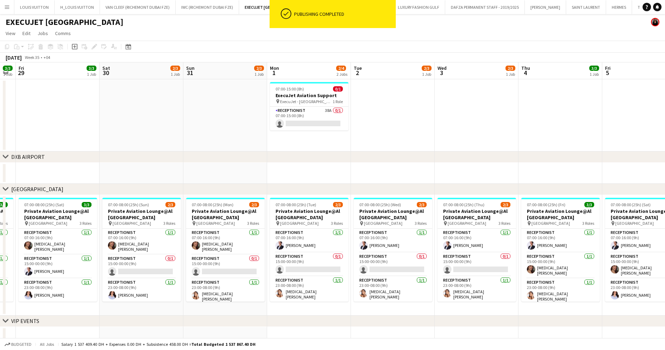
drag, startPoint x: 332, startPoint y: 241, endPoint x: 384, endPoint y: 250, distance: 52.8
click at [384, 250] on app-calendar-viewport "Wed 27 3/3 1 Job Thu 28 3/3 1 Job Fri 29 3/3 1 Job Sat 30 2/3 1 Job Sun 31 2/3 …" at bounding box center [332, 204] width 665 height 285
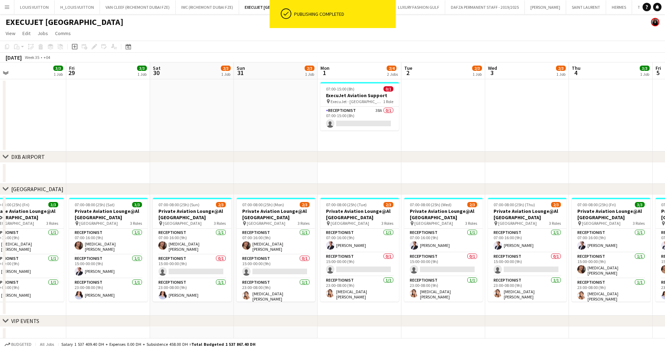
drag, startPoint x: 311, startPoint y: 242, endPoint x: 421, endPoint y: 253, distance: 111.3
click at [421, 253] on app-calendar-viewport "Tue 26 3/3 1 Job Wed 27 3/3 1 Job Thu 28 3/3 1 Job Fri 29 3/3 1 Job Sat 30 2/3 …" at bounding box center [332, 204] width 665 height 285
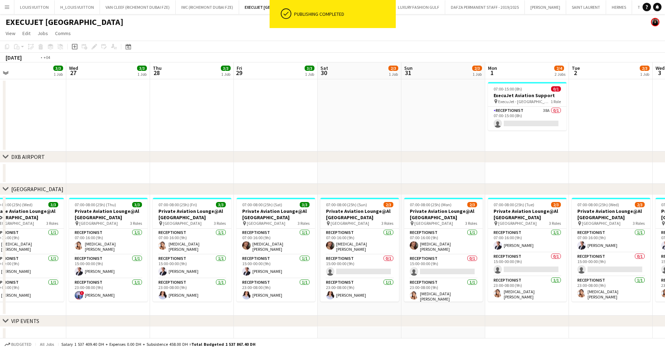
drag, startPoint x: 194, startPoint y: 246, endPoint x: 380, endPoint y: 265, distance: 187.4
click at [380, 265] on app-calendar-viewport "Sun 24 3/3 1 Job Mon 25 3/3 1 Job Tue 26 3/3 1 Job Wed 27 3/3 1 Job Thu 28 3/3 …" at bounding box center [332, 204] width 665 height 285
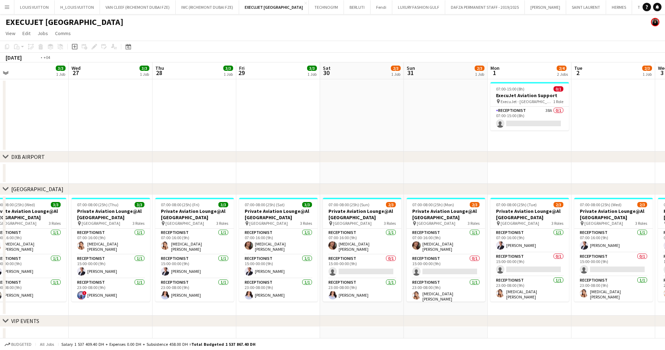
drag, startPoint x: 518, startPoint y: 251, endPoint x: 395, endPoint y: 248, distance: 123.8
click at [395, 248] on app-calendar-viewport "Fri 22 3/3 1 Job Sat 23 2/3 1 Job Sun 24 3/3 1 Job Mon 25 3/3 1 Job Tue 26 3/3 …" at bounding box center [332, 204] width 665 height 285
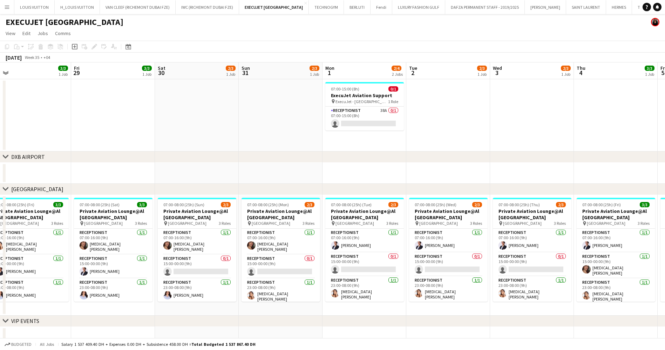
drag, startPoint x: 445, startPoint y: 271, endPoint x: 394, endPoint y: 271, distance: 51.5
click at [394, 271] on app-calendar-viewport "Sun 24 3/3 1 Job Mon 25 3/3 1 Job Tue 26 3/3 1 Job Wed 27 3/3 1 Job Thu 28 3/3 …" at bounding box center [332, 204] width 665 height 285
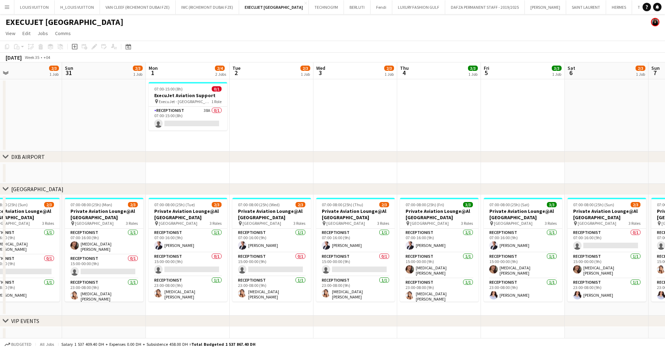
scroll to position [0, 279]
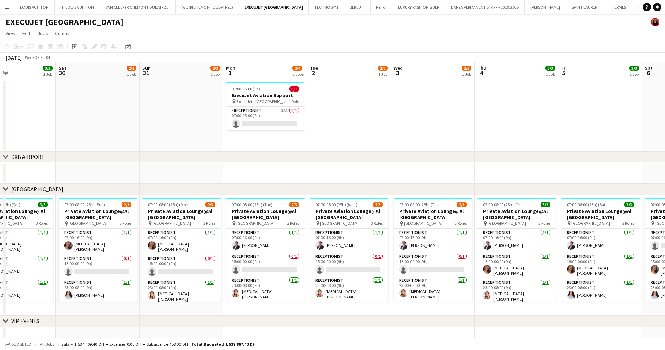
drag, startPoint x: 453, startPoint y: 268, endPoint x: 384, endPoint y: 274, distance: 69.3
click at [384, 274] on app-calendar-viewport "Tue 26 3/3 1 Job Wed 27 3/3 1 Job Thu 28 3/3 1 Job Fri 29 3/3 1 Job Sat 30 2/3 …" at bounding box center [332, 204] width 665 height 285
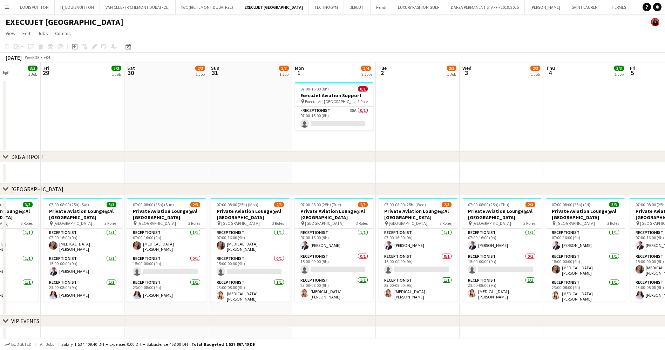
drag, startPoint x: 488, startPoint y: 253, endPoint x: 605, endPoint y: 241, distance: 118.0
click at [605, 241] on app-calendar-viewport "Tue 26 3/3 1 Job Wed 27 3/3 1 Job Thu 28 3/3 1 Job Fri 29 3/3 1 Job Sat 30 2/3 …" at bounding box center [332, 204] width 665 height 285
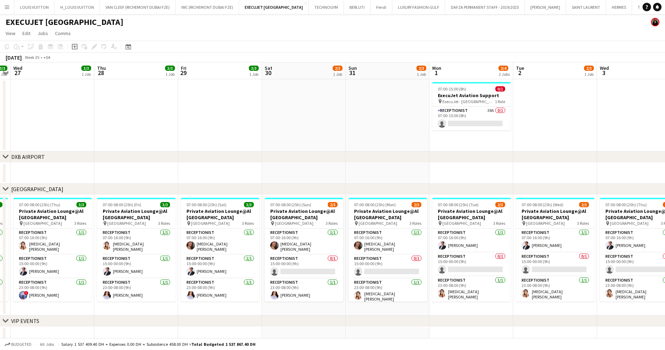
drag, startPoint x: 393, startPoint y: 252, endPoint x: 448, endPoint y: 253, distance: 55.0
click at [448, 253] on app-calendar-viewport "Mon 25 3/3 1 Job Tue 26 3/3 1 Job Wed 27 3/3 1 Job Thu 28 3/3 1 Job Fri 29 3/3 …" at bounding box center [332, 204] width 665 height 285
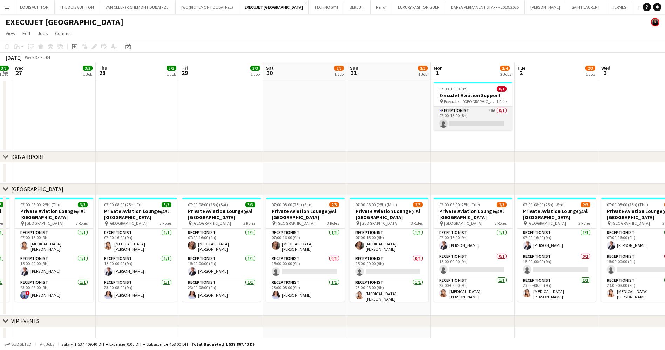
click at [479, 118] on app-card-role "Receptionist 38A 0/1 07:00-15:00 (8h) single-neutral-actions" at bounding box center [473, 119] width 79 height 24
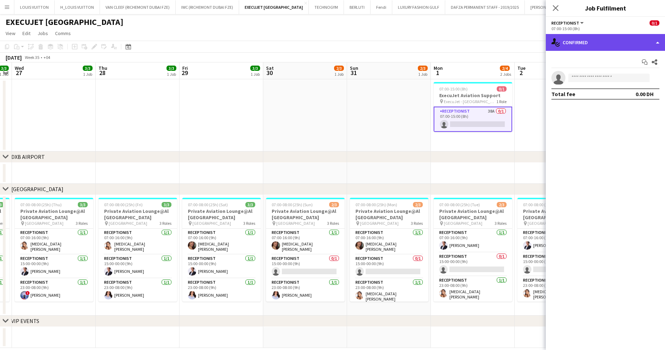
click at [611, 40] on div "single-neutral-actions-check-2 Confirmed" at bounding box center [605, 42] width 119 height 17
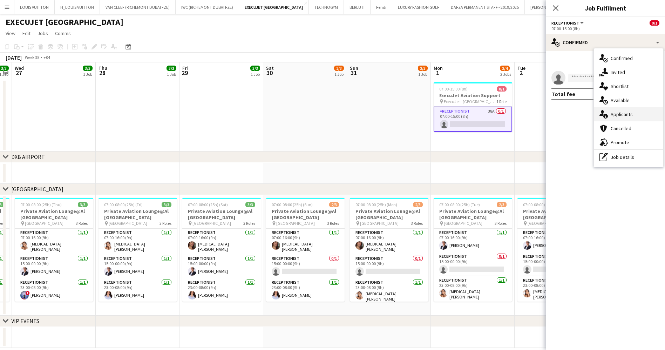
click at [629, 111] on div "single-neutral-actions-information Applicants" at bounding box center [628, 114] width 69 height 14
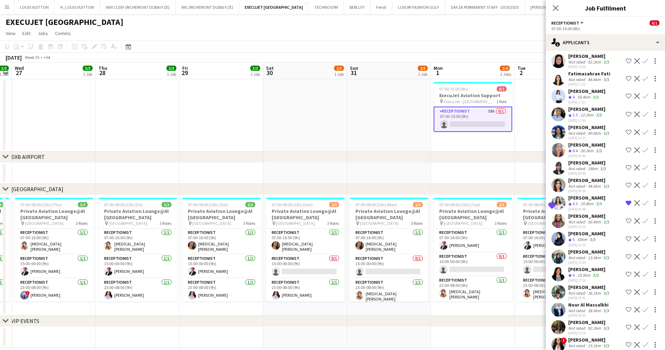
scroll to position [423, 0]
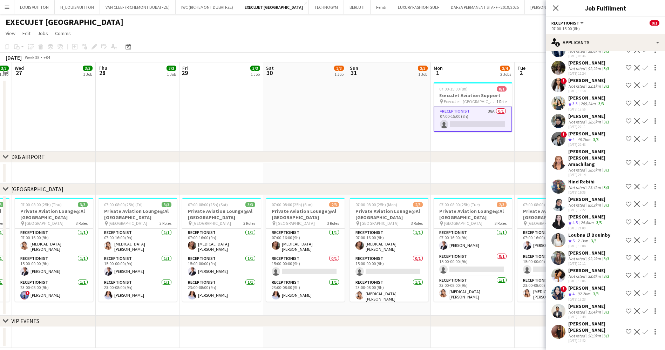
click at [593, 324] on div "Marium Akhtar Muhammad akhtar" at bounding box center [595, 326] width 55 height 13
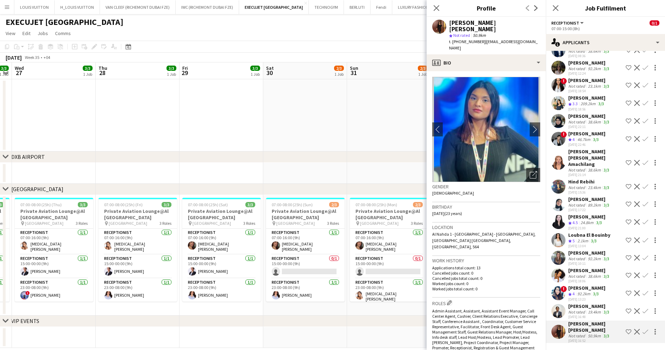
click at [578, 307] on div "Viliane Watie" at bounding box center [589, 306] width 42 height 6
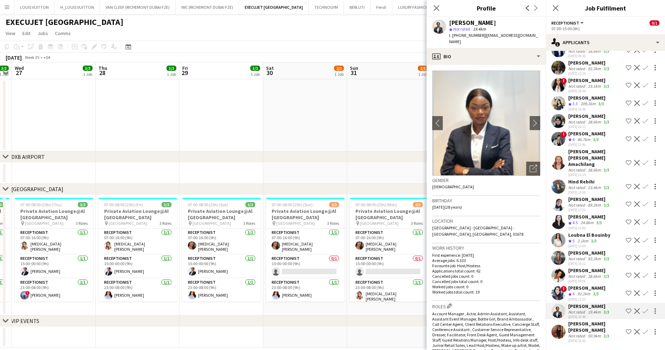
click at [577, 291] on div "92.2km" at bounding box center [584, 294] width 16 height 6
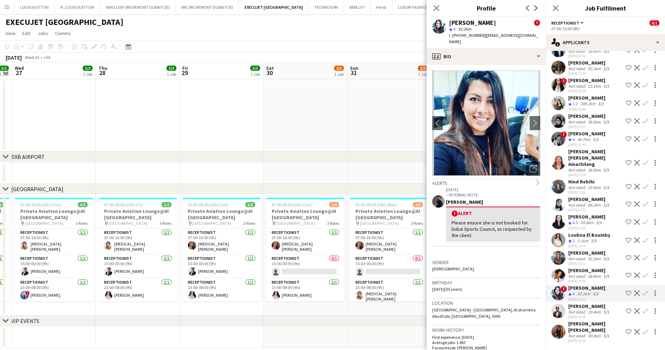
click at [579, 272] on div "Cynthia Stanley" at bounding box center [589, 270] width 42 height 6
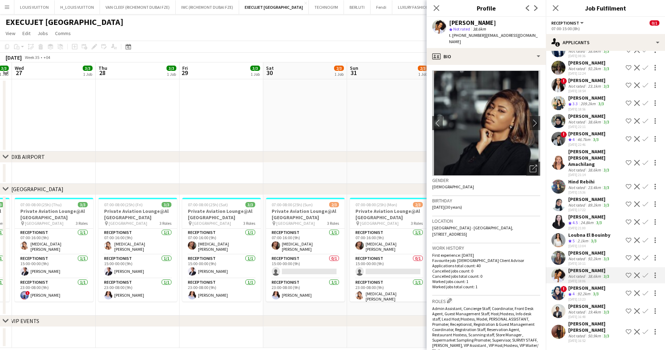
click at [585, 251] on div "Claire Gasataya" at bounding box center [589, 253] width 42 height 6
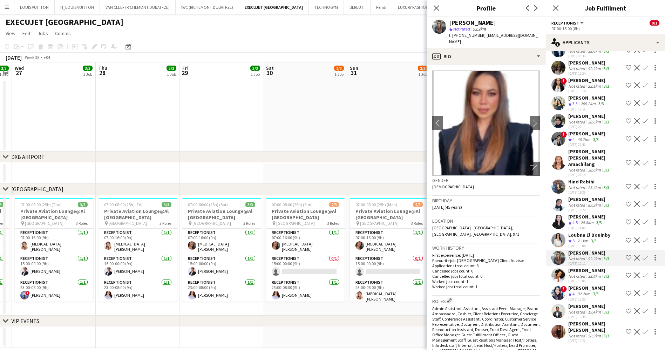
click at [633, 258] on button "Decline" at bounding box center [637, 257] width 8 height 8
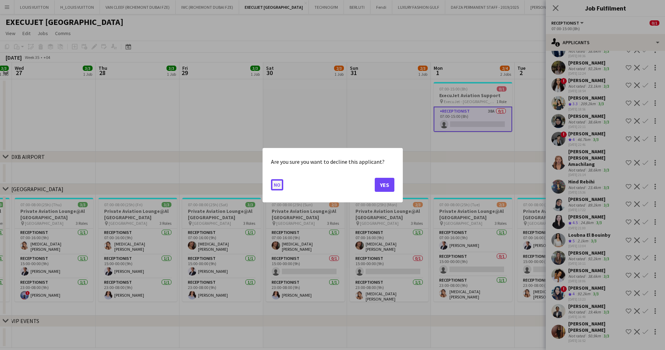
click at [281, 185] on button "No" at bounding box center [277, 184] width 12 height 11
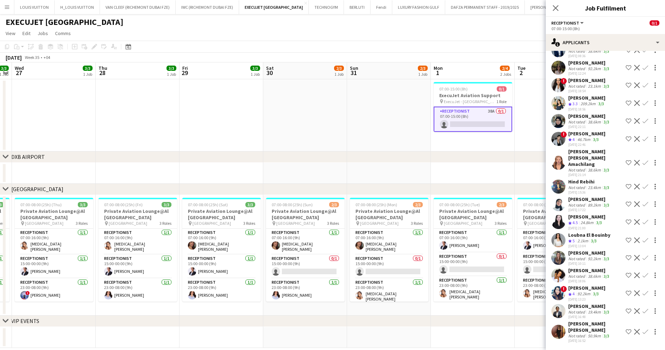
click at [586, 234] on div "Loubna El Bouinby" at bounding box center [589, 235] width 42 height 6
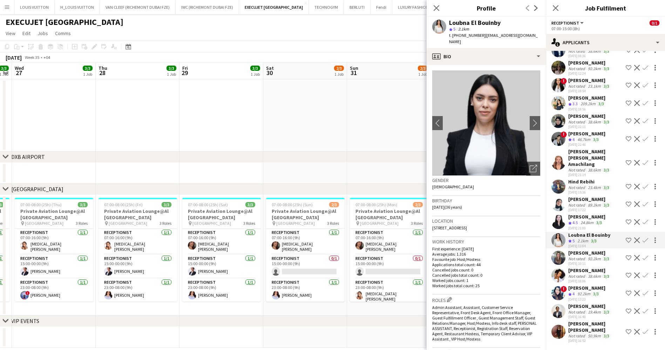
click at [470, 40] on div "Loubna El Bouinby star 5 2.1km t. +971585505307 | elbouinby90210@gmail.com" at bounding box center [486, 32] width 119 height 31
click at [485, 54] on div "profile Bio" at bounding box center [486, 56] width 119 height 17
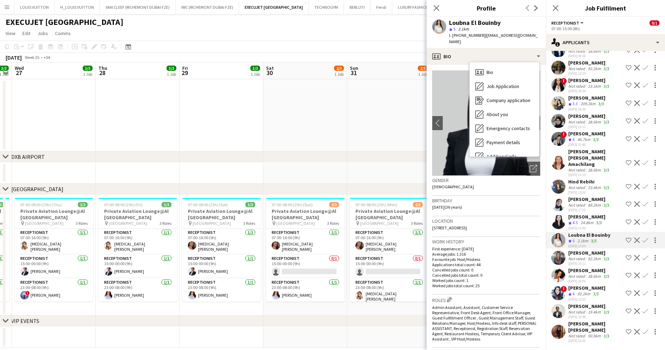
click at [626, 238] on app-icon "Shortlist crew" at bounding box center [629, 240] width 6 height 6
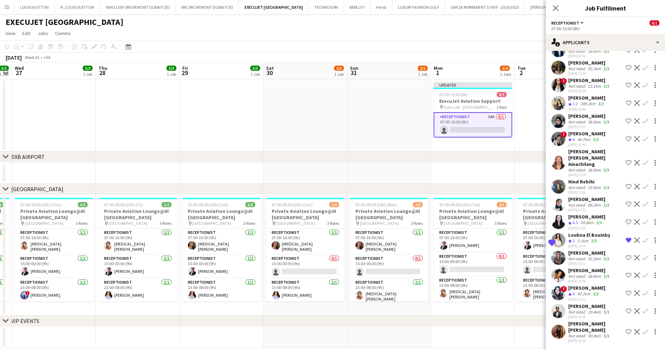
click at [592, 214] on div "Aliyah Gabriel" at bounding box center [586, 216] width 37 height 6
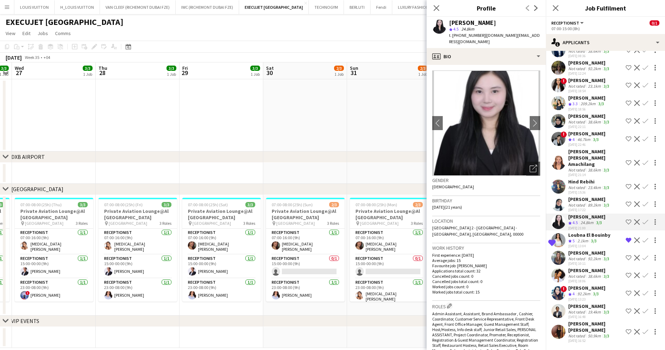
click at [575, 195] on div "Cherubim Reyes Crew rating 4.5 44.3km 3/3 28-07-2025 11:03 Shortlist crew Decli…" at bounding box center [605, 5] width 119 height 680
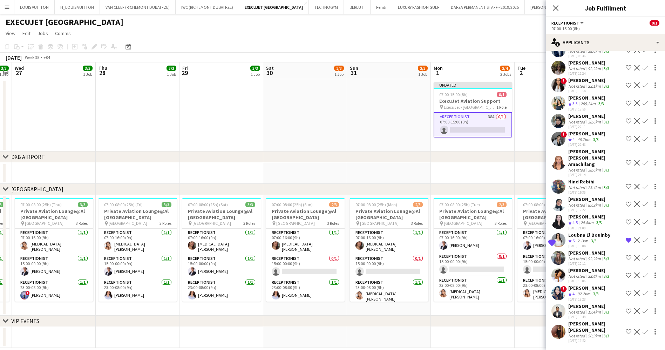
click at [575, 195] on div "Cherubim Reyes Crew rating 4.5 44.3km 3/3 28-07-2025 11:03 Shortlist crew Decli…" at bounding box center [605, 5] width 119 height 680
click at [580, 203] on div "Not rated" at bounding box center [577, 204] width 18 height 5
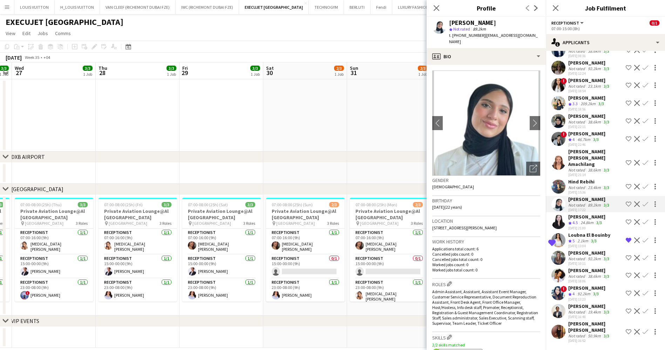
click at [586, 186] on div "23.4km" at bounding box center [594, 187] width 16 height 5
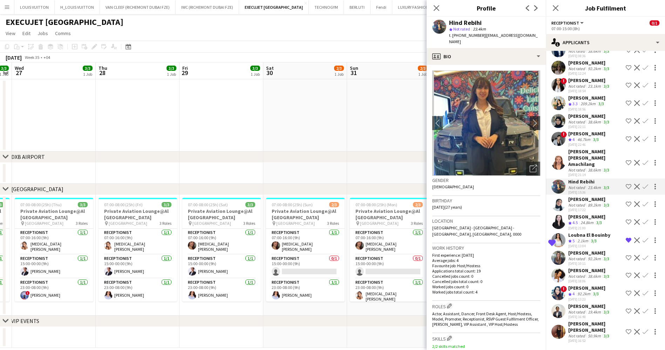
click at [411, 136] on app-date-cell at bounding box center [389, 115] width 84 height 72
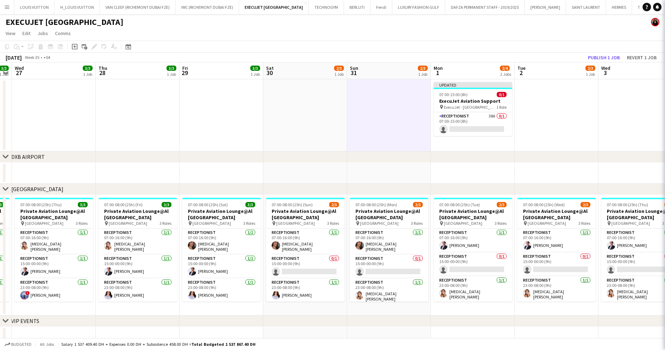
scroll to position [0, 0]
click at [606, 56] on button "Publish 1 job" at bounding box center [603, 57] width 37 height 9
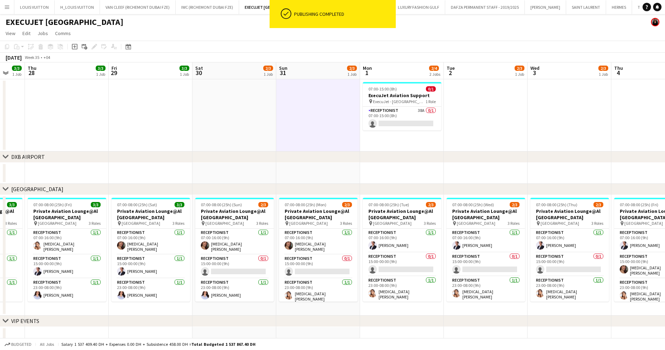
drag, startPoint x: 402, startPoint y: 271, endPoint x: 329, endPoint y: 271, distance: 72.5
click at [329, 271] on app-calendar-viewport "Mon 25 3/3 1 Job Tue 26 3/3 1 Job Wed 27 3/3 1 Job Thu 28 3/3 1 Job Fri 29 3/3 …" at bounding box center [332, 204] width 665 height 285
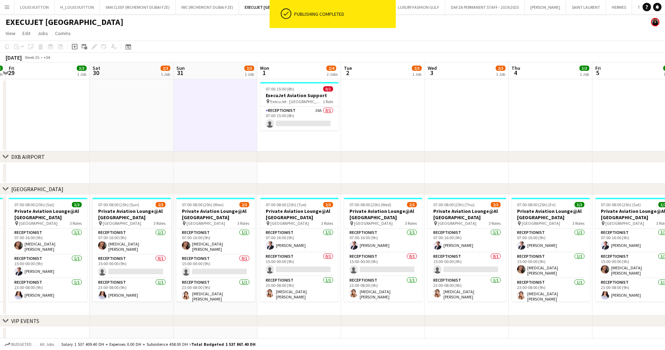
drag, startPoint x: 435, startPoint y: 271, endPoint x: 333, endPoint y: 271, distance: 101.6
click at [333, 271] on app-calendar-viewport "Mon 25 3/3 1 Job Tue 26 3/3 1 Job Wed 27 3/3 1 Job Thu 28 3/3 1 Job Fri 29 3/3 …" at bounding box center [332, 204] width 665 height 285
drag, startPoint x: 414, startPoint y: 272, endPoint x: 369, endPoint y: 274, distance: 45.6
click at [369, 274] on app-calendar-viewport "Mon 25 3/3 1 Job Tue 26 3/3 1 Job Wed 27 3/3 1 Job Thu 28 3/3 1 Job Fri 29 3/3 …" at bounding box center [332, 204] width 665 height 285
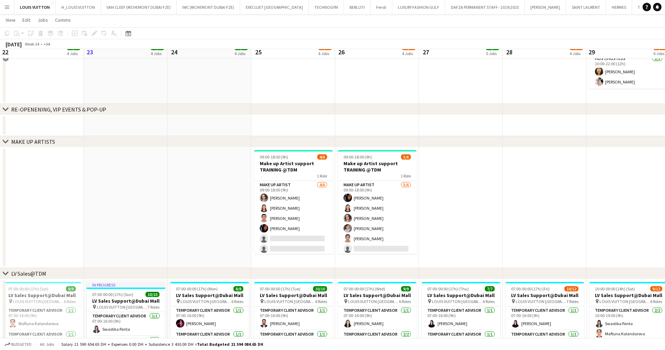
scroll to position [210, 0]
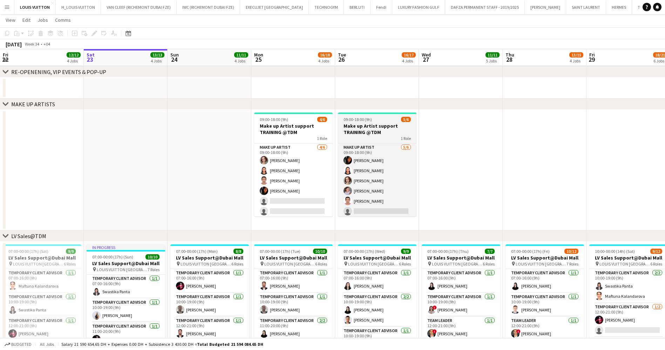
click at [366, 129] on h3 "Make up Artist support TRAINING @TDM" at bounding box center [377, 129] width 79 height 13
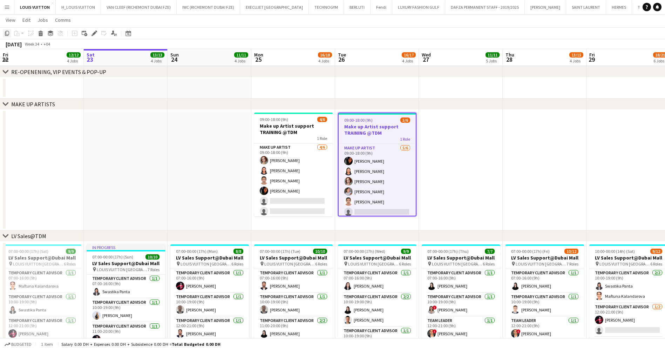
click at [6, 33] on icon "Copy" at bounding box center [7, 33] width 6 height 6
click at [461, 142] on app-date-cell at bounding box center [461, 170] width 84 height 121
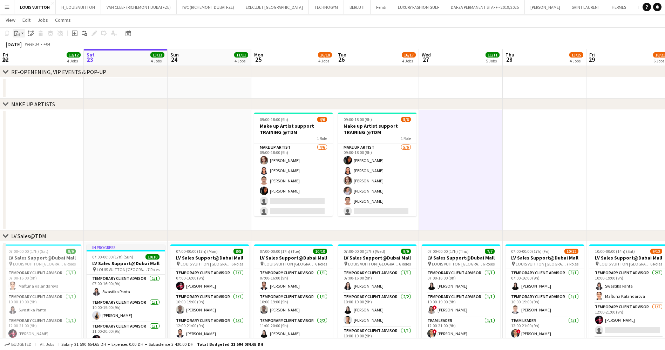
click at [18, 30] on icon "Paste" at bounding box center [17, 33] width 6 height 6
click at [38, 59] on link "Paste with crew Ctrl+Shift+V" at bounding box center [52, 58] width 66 height 6
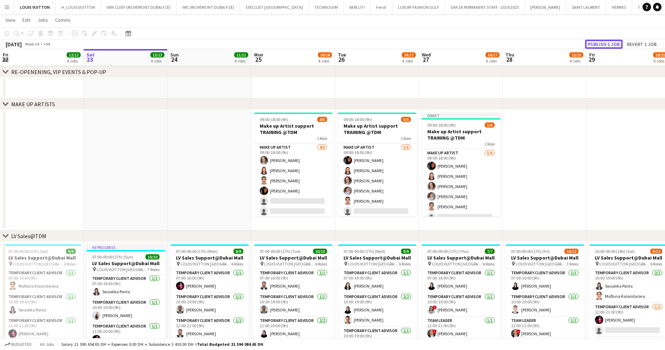
click at [596, 40] on button "Publish 1 job" at bounding box center [603, 44] width 37 height 9
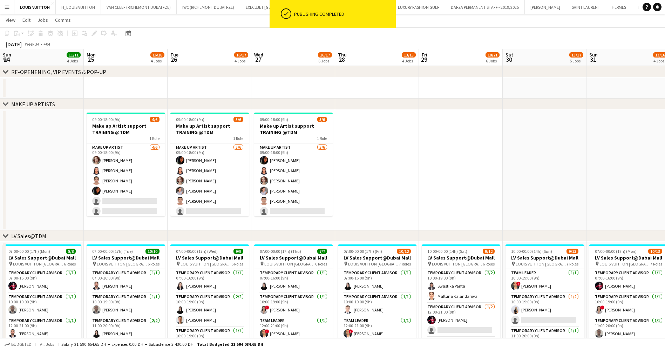
drag, startPoint x: 560, startPoint y: 154, endPoint x: 363, endPoint y: 151, distance: 197.0
click at [363, 151] on app-calendar-viewport "Fri 22 12/12 4 Jobs Sat 23 13/13 4 Jobs Sun 24 11/11 4 Jobs Mon 25 16/18 4 Jobs…" at bounding box center [332, 319] width 665 height 1005
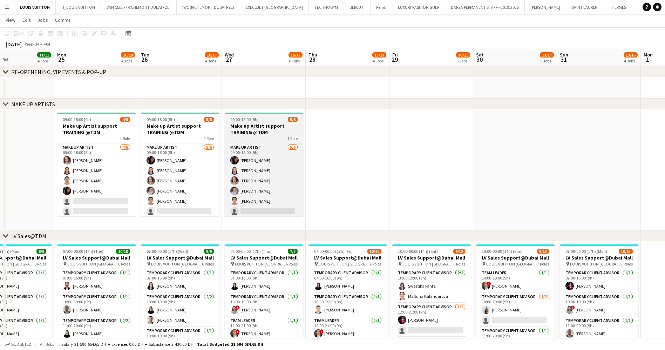
drag, startPoint x: 247, startPoint y: 135, endPoint x: 271, endPoint y: 114, distance: 31.3
click at [247, 135] on h3 "Make up Artist support TRAINING @TDM" at bounding box center [264, 129] width 79 height 13
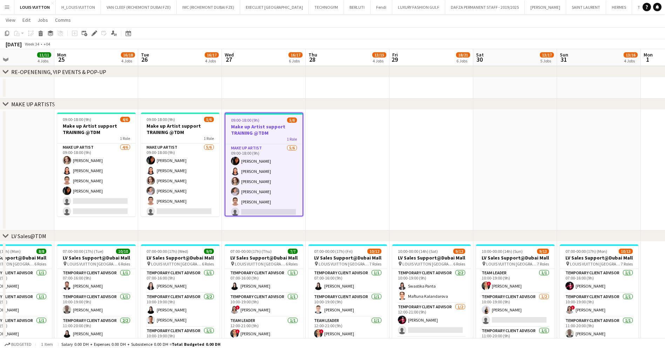
scroll to position [0, 197]
click at [33, 26] on app-page-menu "View Day view expanded Day view collapsed Month view Date picker Jump to [DATE]…" at bounding box center [332, 20] width 665 height 13
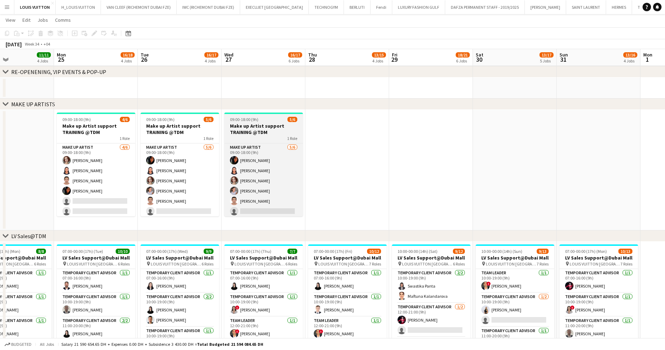
click at [291, 119] on span "5/6" at bounding box center [292, 119] width 10 height 5
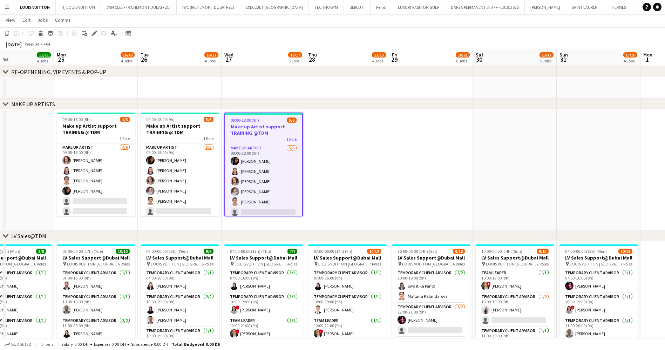
scroll to position [0, 198]
click at [40, 34] on icon at bounding box center [41, 35] width 4 height 4
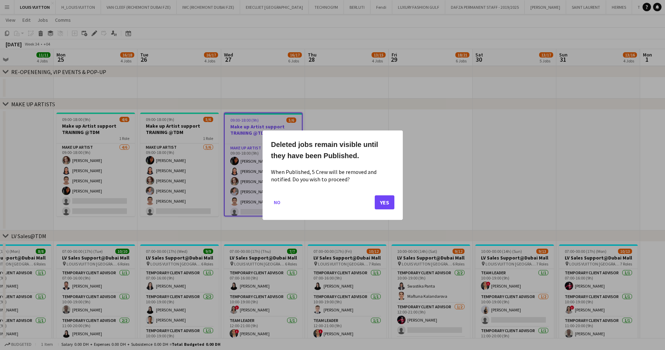
scroll to position [0, 0]
click at [380, 207] on button "Yes" at bounding box center [385, 202] width 20 height 14
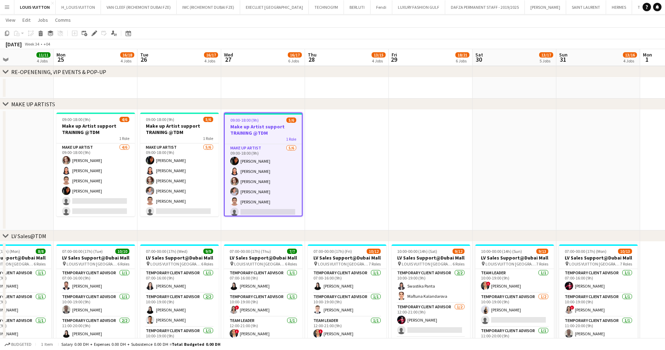
scroll to position [210, 0]
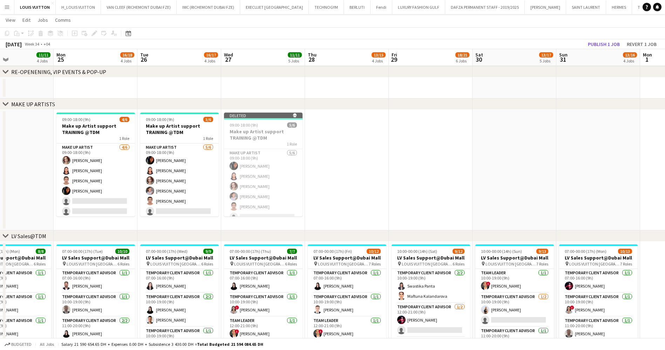
click at [603, 38] on app-toolbar "Copy Paste Paste Ctrl+V Paste with crew Ctrl+Shift+V Paste linked Job [GEOGRAPH…" at bounding box center [332, 33] width 665 height 12
click at [605, 40] on button "Publish 1 job" at bounding box center [603, 44] width 37 height 9
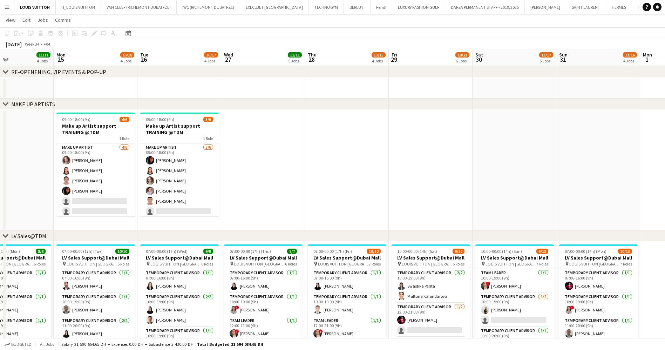
scroll to position [0, 199]
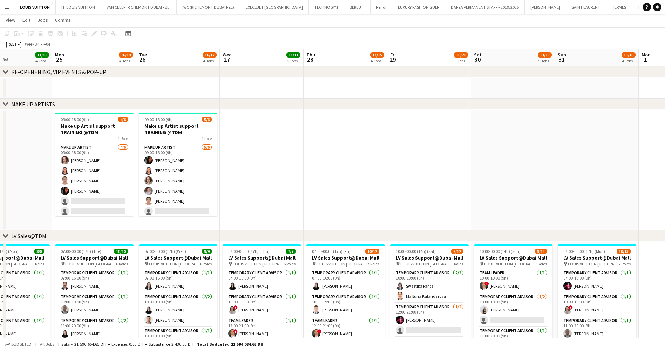
drag, startPoint x: 299, startPoint y: 175, endPoint x: 354, endPoint y: 174, distance: 55.4
click at [354, 174] on app-calendar-viewport "Fri 22 12/12 4 Jobs Sat 23 13/13 4 Jobs Sun 24 11/11 4 Jobs Mon 25 16/18 4 Jobs…" at bounding box center [332, 319] width 665 height 1005
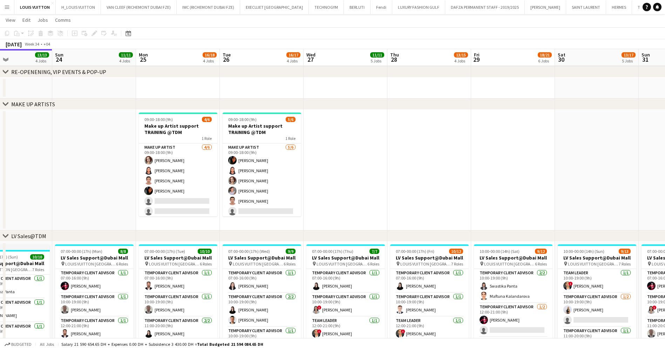
drag, startPoint x: 349, startPoint y: 150, endPoint x: 505, endPoint y: 151, distance: 156.0
click at [488, 150] on app-calendar-viewport "Thu 21 13/13 4 Jobs Fri 22 12/12 4 Jobs Sat 23 13/13 4 Jobs Sun 24 11/11 4 Jobs…" at bounding box center [332, 319] width 665 height 1005
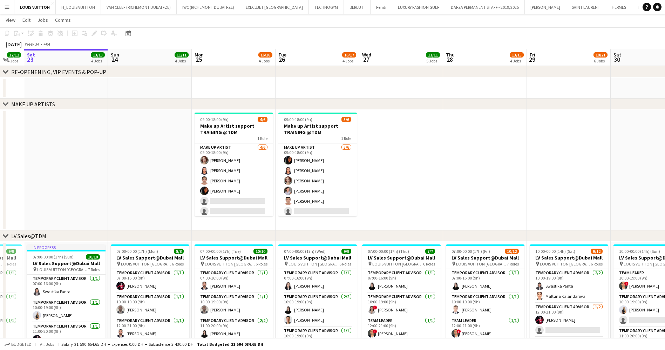
click at [505, 151] on app-calendar-viewport "Thu 21 13/13 4 Jobs Fri 22 12/12 4 Jobs Sat 23 13/13 4 Jobs Sun 24 11/11 4 Jobs…" at bounding box center [332, 319] width 665 height 1005
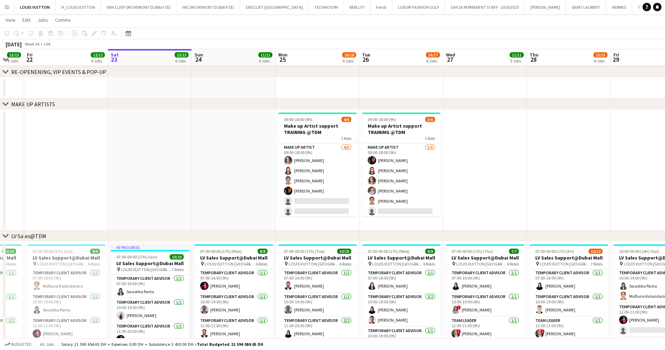
scroll to position [0, 222]
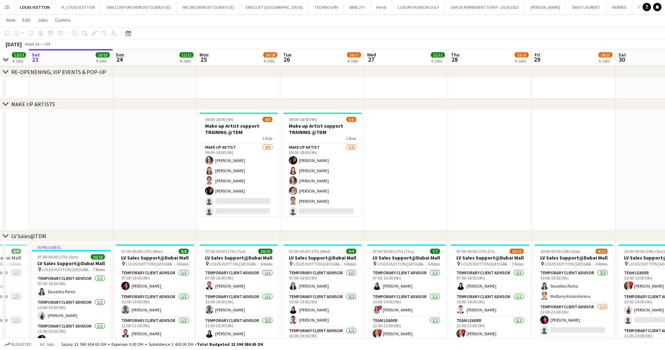
drag, startPoint x: 430, startPoint y: 187, endPoint x: 400, endPoint y: 187, distance: 29.4
click at [400, 187] on app-calendar-viewport "Wed 20 12/12 5 Jobs Thu 21 13/13 4 Jobs Fri 22 12/12 4 Jobs Sat 23 13/13 4 Jobs…" at bounding box center [332, 319] width 665 height 1005
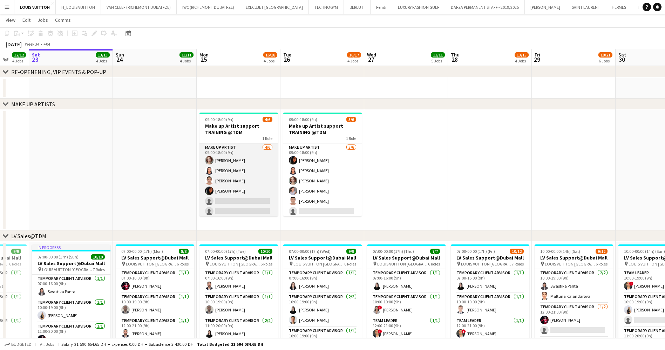
click at [227, 199] on app-card-role "Make up artist [DATE] 09:00-18:00 (9h) [PERSON_NAME] [PERSON_NAME] da [PERSON_N…" at bounding box center [238, 180] width 79 height 75
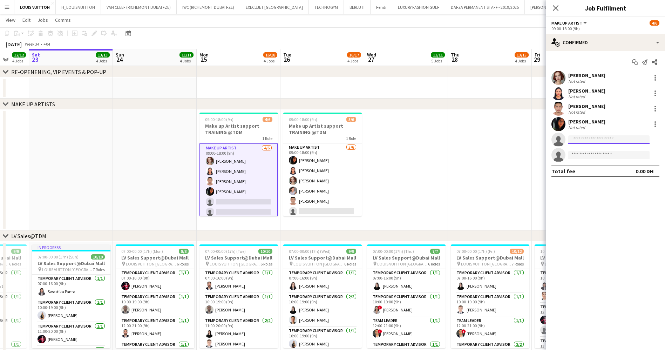
click at [605, 140] on input at bounding box center [608, 139] width 81 height 8
type input "*******"
click at [605, 155] on span "[EMAIL_ADDRESS][DOMAIN_NAME]" at bounding box center [609, 155] width 70 height 6
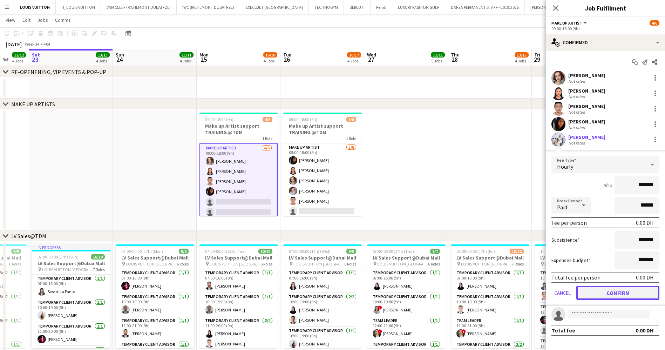
click at [602, 295] on button "Confirm" at bounding box center [617, 293] width 83 height 14
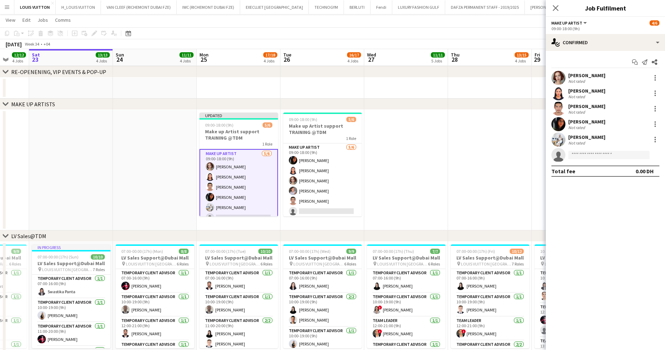
click at [587, 139] on div "[PERSON_NAME]" at bounding box center [586, 137] width 37 height 6
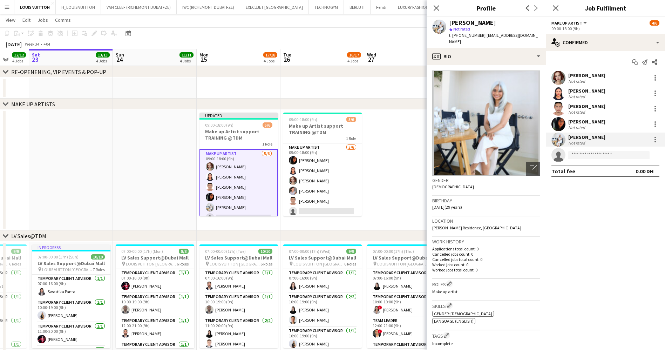
click at [402, 43] on div "[DATE] Week 34 • +04 Publish 1 job Revert 1 job" at bounding box center [332, 44] width 665 height 10
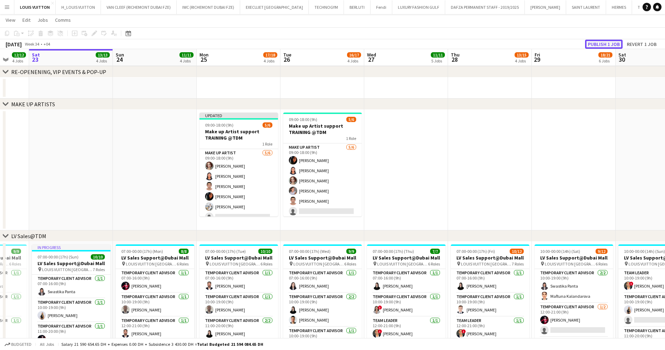
click at [602, 45] on button "Publish 1 job" at bounding box center [603, 44] width 37 height 9
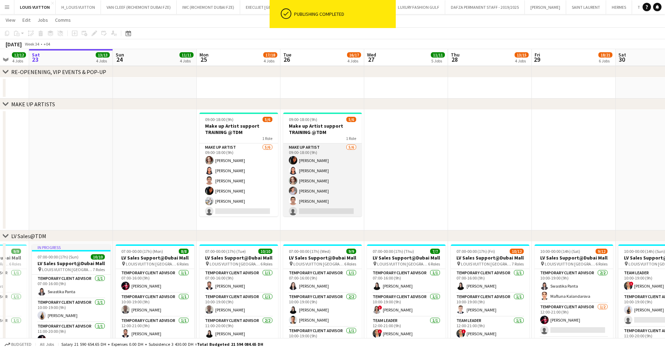
click at [318, 207] on app-card-role "Make up artist [DATE] 09:00-18:00 (9h) [PERSON_NAME] [PERSON_NAME] da [PERSON_N…" at bounding box center [322, 180] width 79 height 75
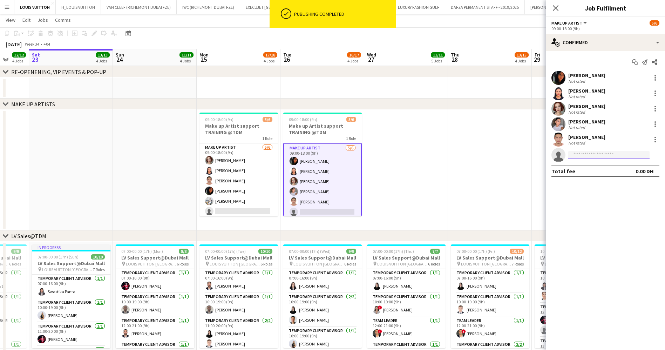
click at [578, 153] on input at bounding box center [608, 155] width 81 height 8
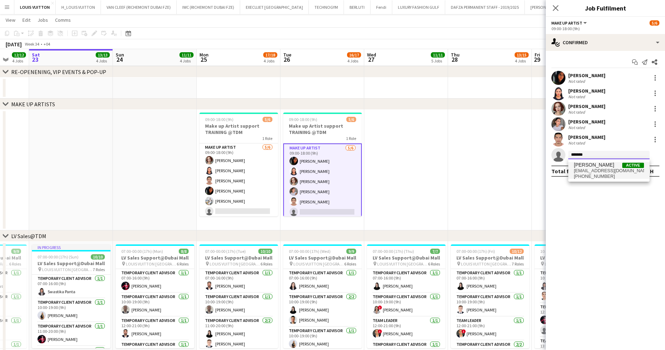
type input "*******"
click at [610, 167] on span "[PERSON_NAME] Active" at bounding box center [609, 165] width 70 height 6
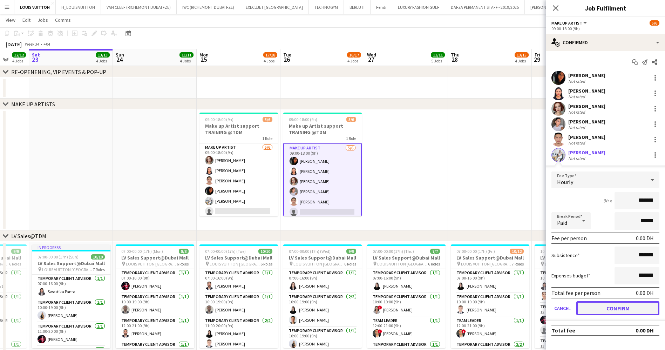
click at [609, 306] on button "Confirm" at bounding box center [617, 308] width 83 height 14
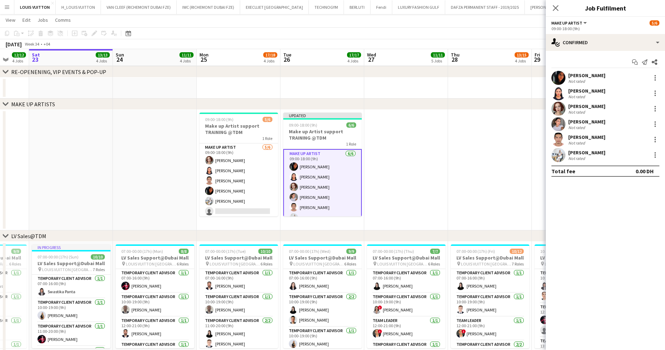
click at [478, 35] on app-toolbar "Copy Paste Paste Ctrl+V Paste with crew Ctrl+Shift+V Paste linked Job [GEOGRAPH…" at bounding box center [332, 33] width 665 height 12
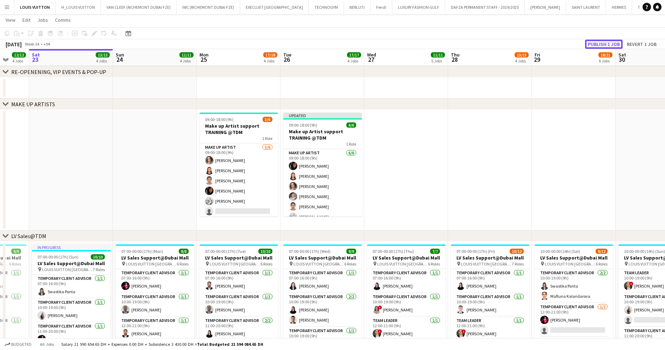
click at [590, 43] on button "Publish 1 job" at bounding box center [603, 44] width 37 height 9
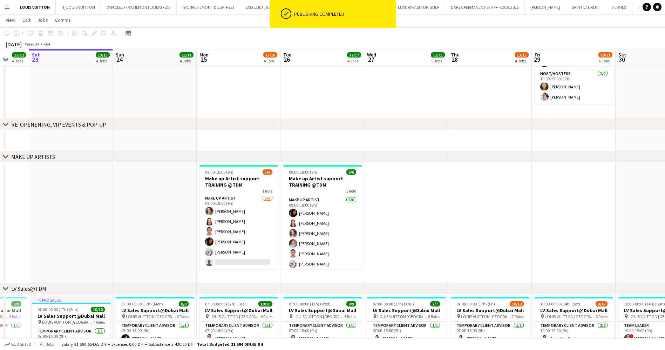
scroll to position [0, 286]
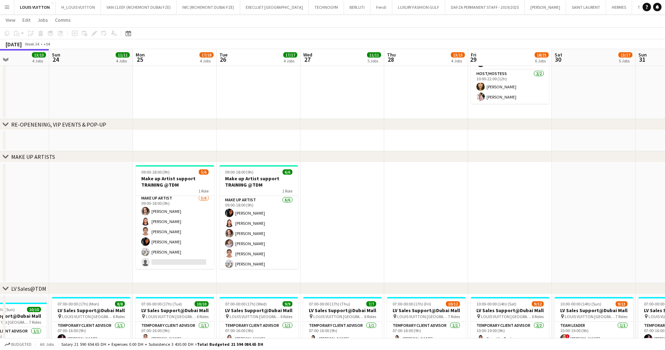
drag, startPoint x: 504, startPoint y: 221, endPoint x: 441, endPoint y: 223, distance: 63.8
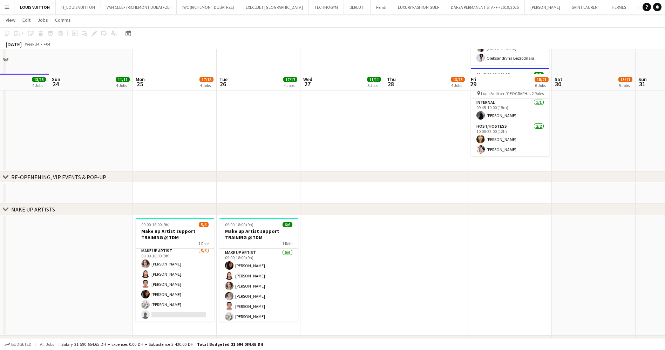
scroll to position [158, 0]
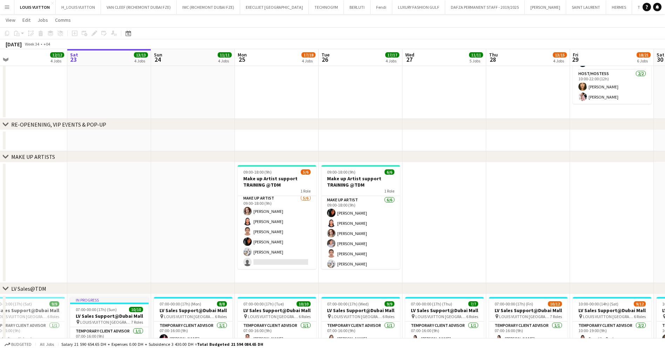
drag, startPoint x: 356, startPoint y: 224, endPoint x: 458, endPoint y: 224, distance: 102.0
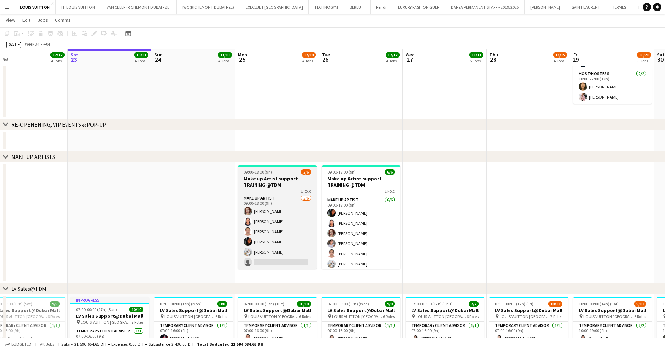
click at [251, 182] on h3 "Make up Artist support TRAINING @TDM" at bounding box center [277, 181] width 79 height 13
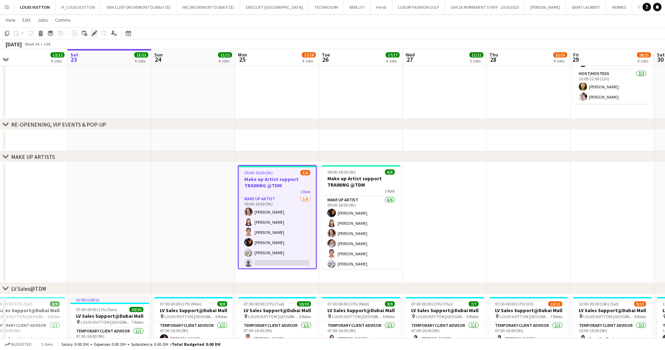
click at [95, 33] on icon at bounding box center [94, 34] width 4 height 4
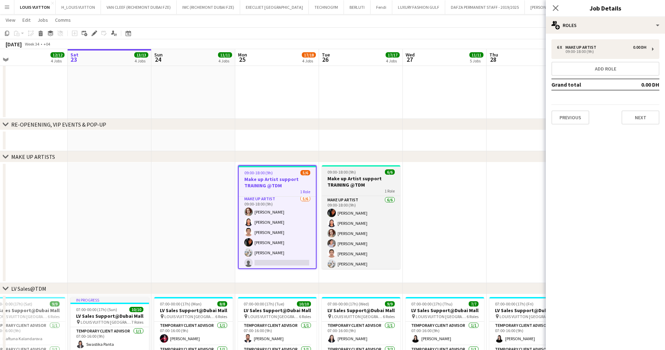
click at [360, 182] on h3 "Make up Artist support TRAINING @TDM" at bounding box center [361, 181] width 79 height 13
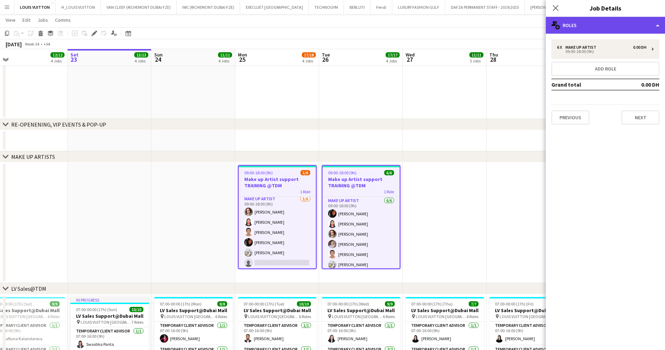
click at [594, 21] on div "multiple-users-add Roles" at bounding box center [605, 25] width 119 height 17
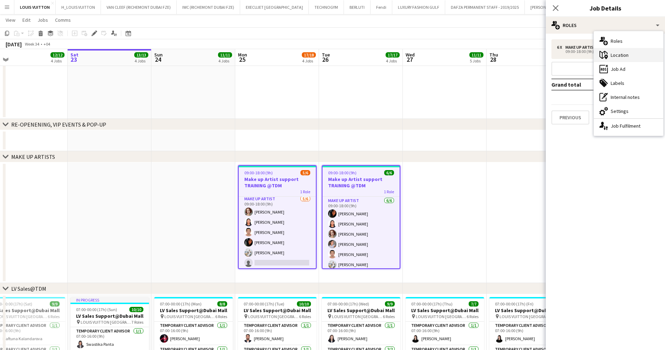
click at [626, 56] on div "maps-pin-1 Location" at bounding box center [628, 55] width 69 height 14
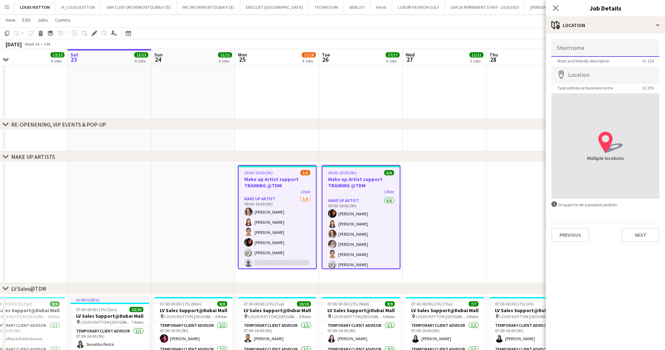
click at [608, 49] on input "Shortname" at bounding box center [605, 48] width 108 height 18
type input "**********"
click at [601, 71] on input "Location" at bounding box center [605, 75] width 108 height 18
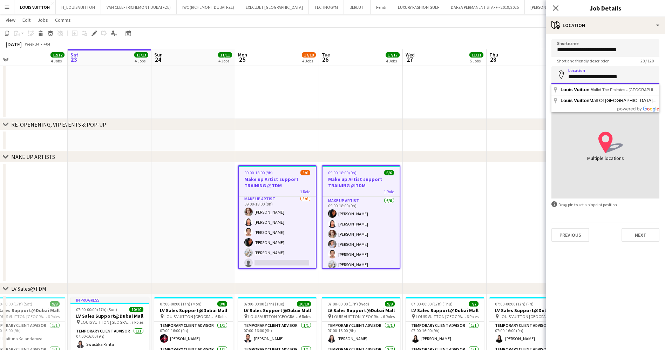
click at [612, 73] on input "**********" at bounding box center [605, 75] width 108 height 18
click at [599, 78] on input "**********" at bounding box center [605, 75] width 108 height 18
type input "**********"
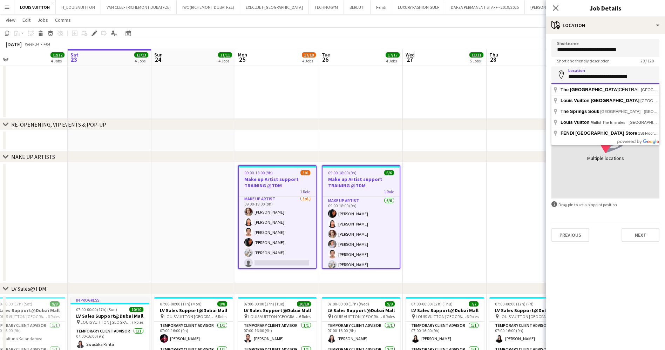
drag, startPoint x: 648, startPoint y: 71, endPoint x: 555, endPoint y: 74, distance: 92.9
click at [555, 74] on input "**********" at bounding box center [605, 75] width 108 height 18
type input "**********"
drag, startPoint x: 632, startPoint y: 76, endPoint x: 538, endPoint y: 74, distance: 93.9
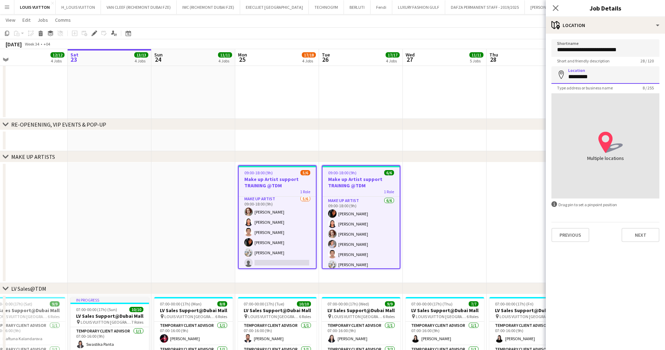
type input "**********"
click button "Next" at bounding box center [640, 235] width 38 height 14
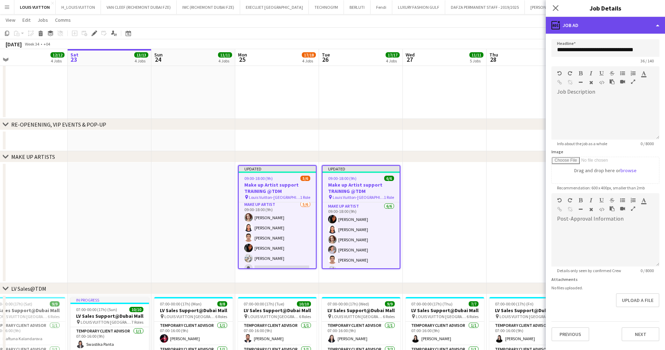
click at [581, 31] on div "ads-window Job Ad" at bounding box center [605, 25] width 119 height 17
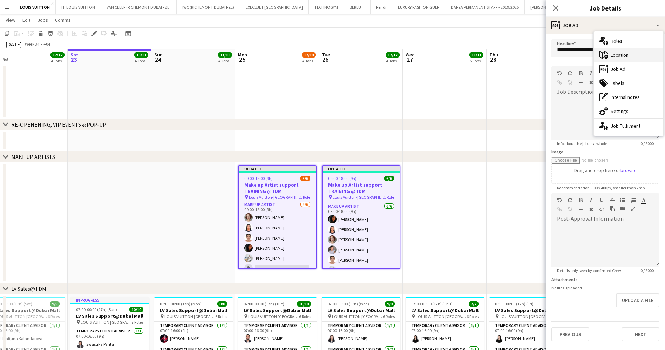
click at [630, 56] on div "maps-pin-1 Location" at bounding box center [628, 55] width 69 height 14
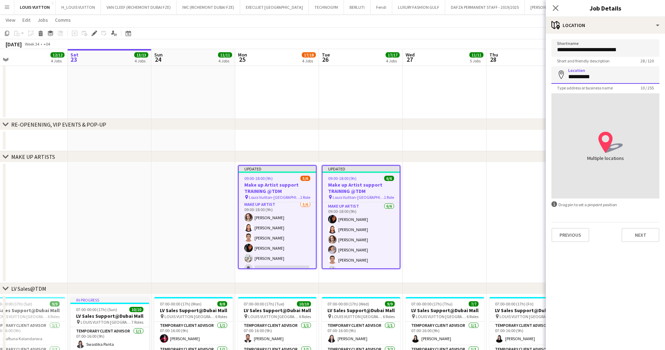
drag, startPoint x: 604, startPoint y: 79, endPoint x: 529, endPoint y: 81, distance: 75.7
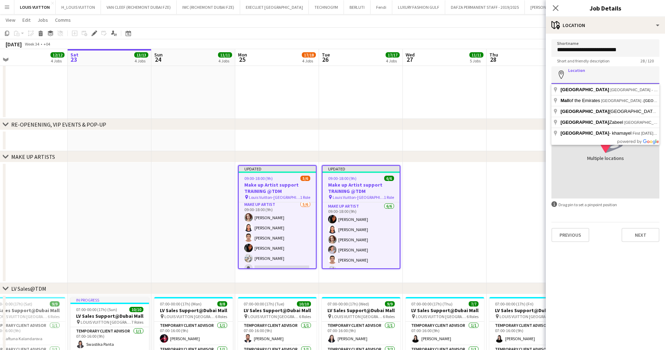
type input "*"
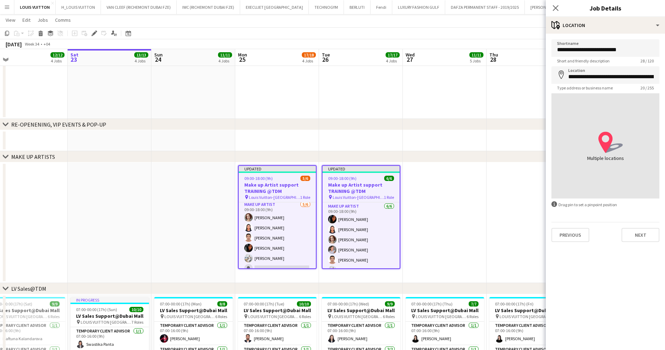
type input "**********"
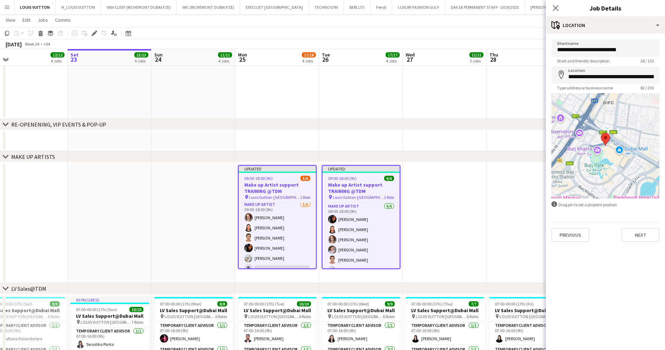
click at [500, 40] on div "[DATE] Week 34 • +04 Publish 2 jobs Revert 2 jobs" at bounding box center [332, 44] width 665 height 10
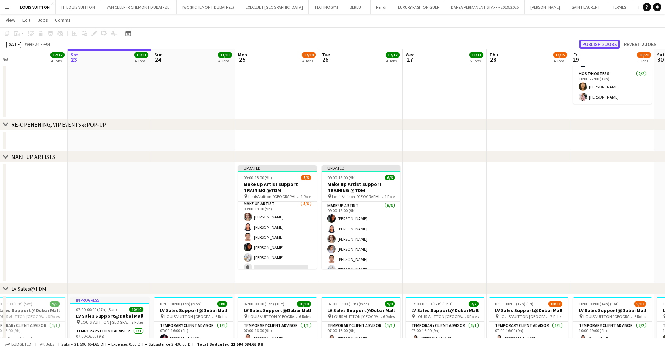
click at [611, 40] on button "Publish 2 jobs" at bounding box center [599, 44] width 40 height 9
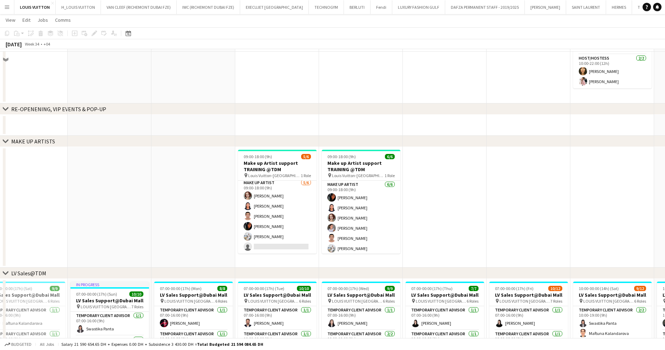
scroll to position [158, 0]
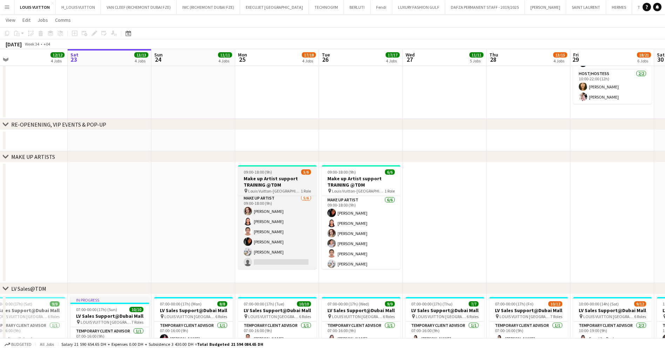
click at [262, 179] on h3 "Make up Artist support TRAINING @TDM" at bounding box center [277, 181] width 79 height 13
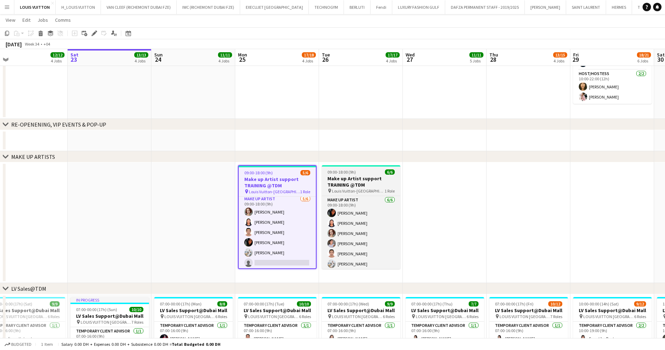
click at [366, 181] on h3 "Make up Artist support TRAINING @TDM" at bounding box center [361, 181] width 79 height 13
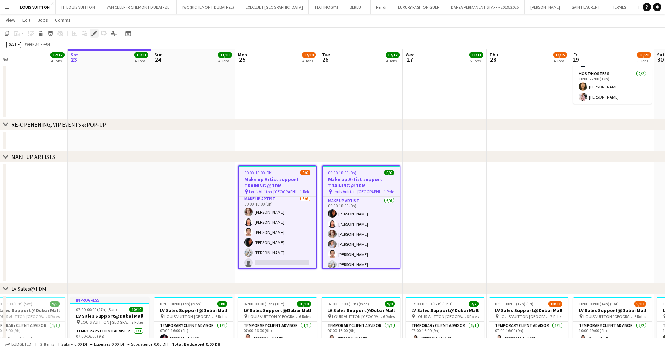
click at [96, 34] on icon "Edit" at bounding box center [94, 33] width 6 height 6
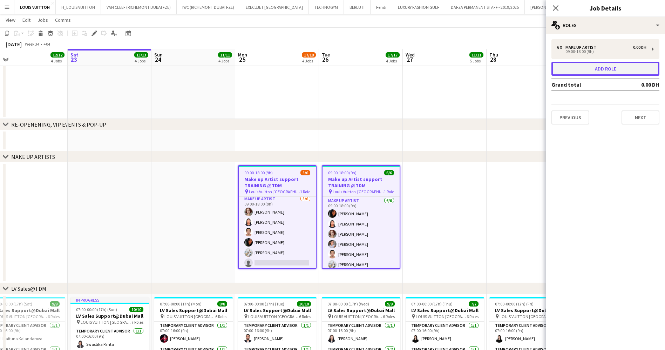
click at [593, 73] on button "Add role" at bounding box center [605, 69] width 108 height 14
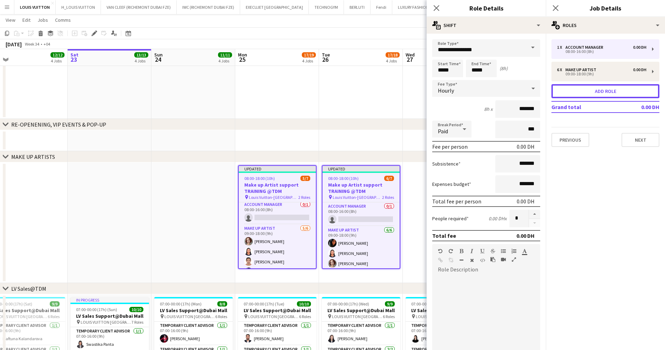
scroll to position [26, 0]
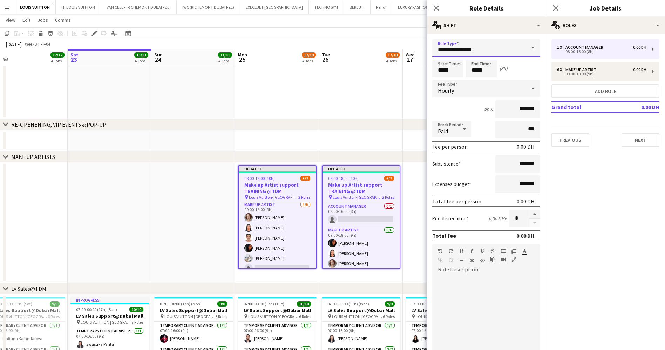
drag, startPoint x: 464, startPoint y: 49, endPoint x: 334, endPoint y: 42, distance: 129.5
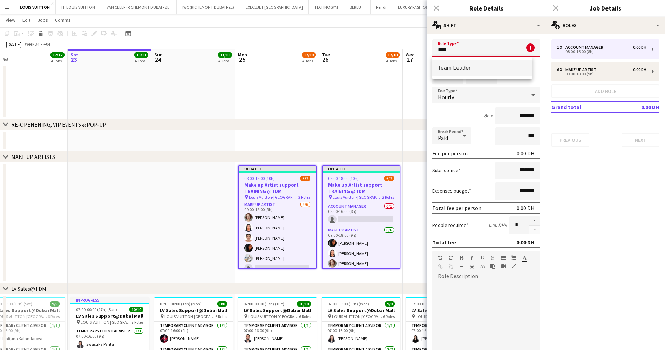
click at [502, 73] on mat-option "Team Leader" at bounding box center [482, 68] width 100 height 17
type input "**********"
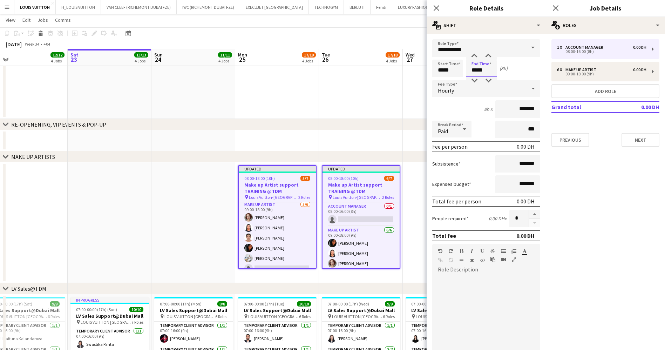
drag, startPoint x: 486, startPoint y: 74, endPoint x: 466, endPoint y: 71, distance: 19.7
click at [466, 71] on input "*****" at bounding box center [481, 69] width 31 height 18
drag, startPoint x: 440, startPoint y: 70, endPoint x: 421, endPoint y: 69, distance: 19.0
type input "*****"
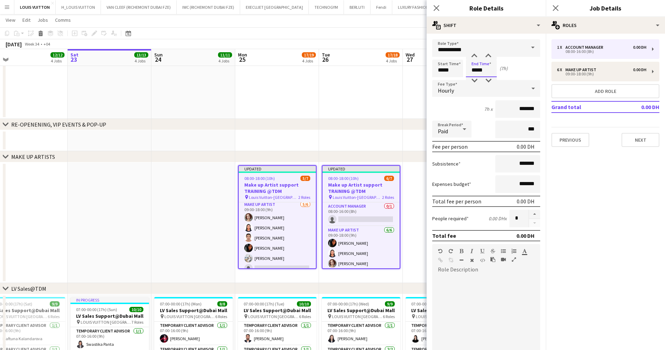
drag, startPoint x: 489, startPoint y: 69, endPoint x: 453, endPoint y: 69, distance: 35.4
click at [453, 69] on div "Start Time ***** End Time ***** (7h)" at bounding box center [486, 69] width 108 height 18
type input "*****"
click at [480, 91] on div "Hourly" at bounding box center [479, 88] width 94 height 17
click at [469, 145] on span "No fee" at bounding box center [482, 143] width 89 height 7
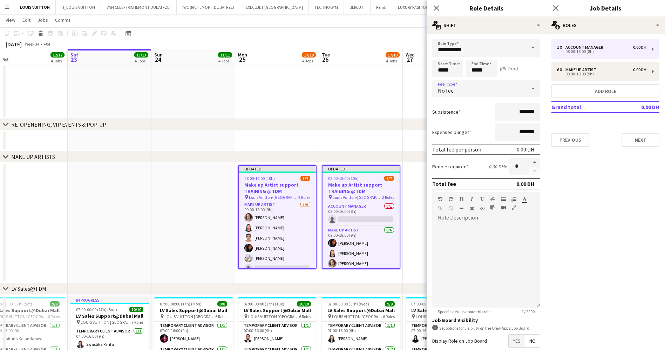
click at [368, 115] on app-date-cell at bounding box center [361, 20] width 84 height 198
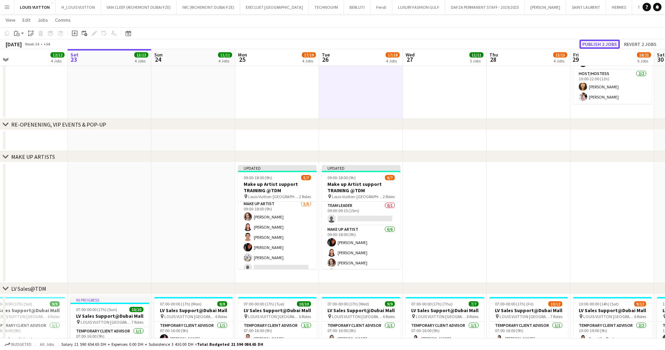
click at [590, 42] on button "Publish 2 jobs" at bounding box center [599, 44] width 40 height 9
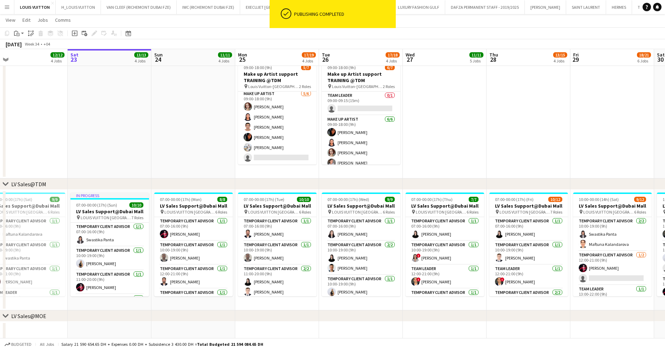
scroll to position [315, 0]
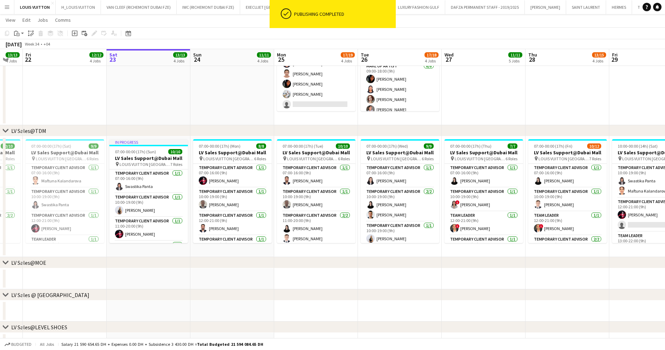
drag, startPoint x: 211, startPoint y: 210, endPoint x: 272, endPoint y: 210, distance: 61.3
click at [272, 210] on app-calendar-viewport "Wed 20 12/12 5 Jobs Thu 21 13/13 4 Jobs Fri 22 12/12 4 Jobs Sat 23 13/13 4 Jobs…" at bounding box center [332, 214] width 665 height 1005
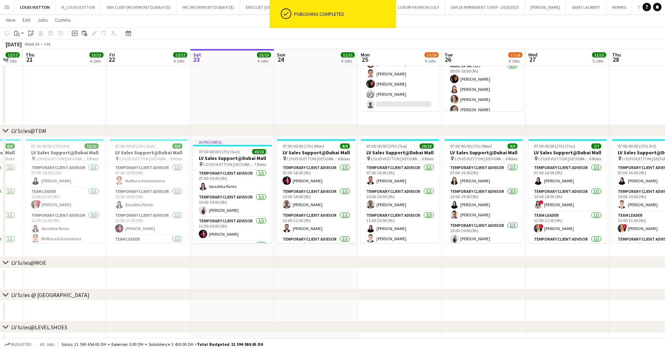
drag, startPoint x: 169, startPoint y: 213, endPoint x: 371, endPoint y: 229, distance: 202.9
click at [371, 229] on app-calendar-viewport "Tue 19 13/17 4 Jobs Wed 20 12/12 5 Jobs Thu 21 13/13 4 Jobs Fri 22 12/12 4 Jobs…" at bounding box center [332, 214] width 665 height 1005
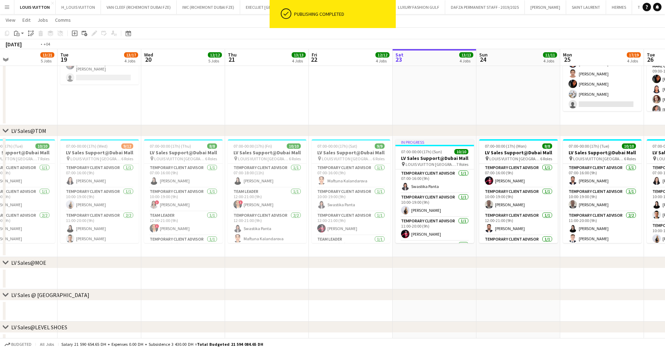
drag, startPoint x: 152, startPoint y: 192, endPoint x: 400, endPoint y: 209, distance: 248.7
click at [400, 209] on app-calendar-viewport "Sat 16 16/16 5 Jobs Sun 17 14/14 5 Jobs Mon 18 13/21 5 Jobs Tue 19 13/17 4 Jobs…" at bounding box center [332, 252] width 665 height 1080
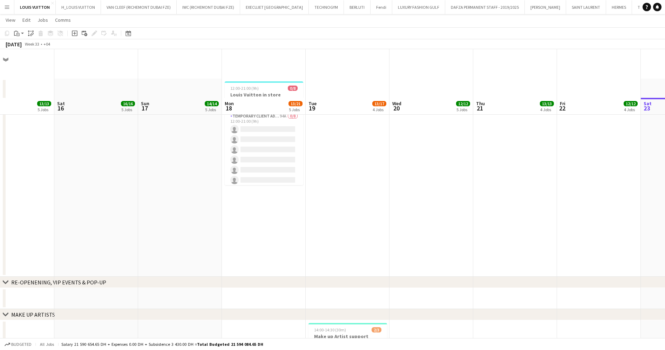
scroll to position [158, 0]
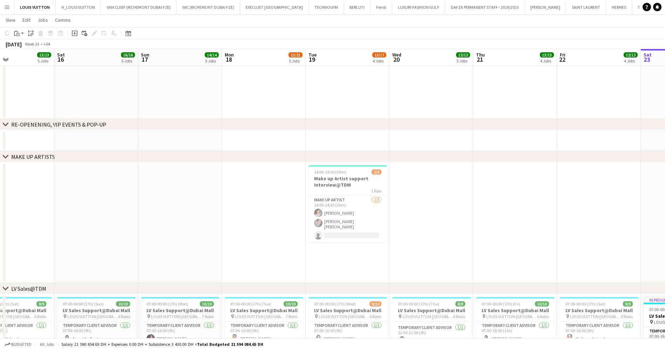
drag, startPoint x: 366, startPoint y: 217, endPoint x: 260, endPoint y: 218, distance: 105.8
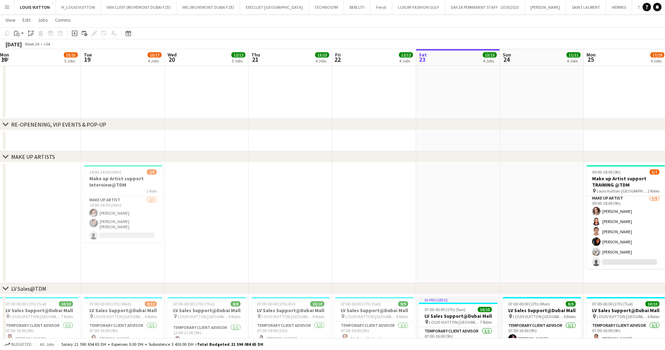
drag, startPoint x: 310, startPoint y: 219, endPoint x: 226, endPoint y: 209, distance: 85.1
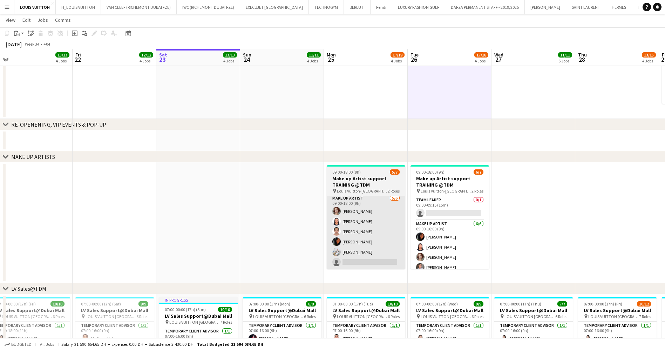
scroll to position [0, 326]
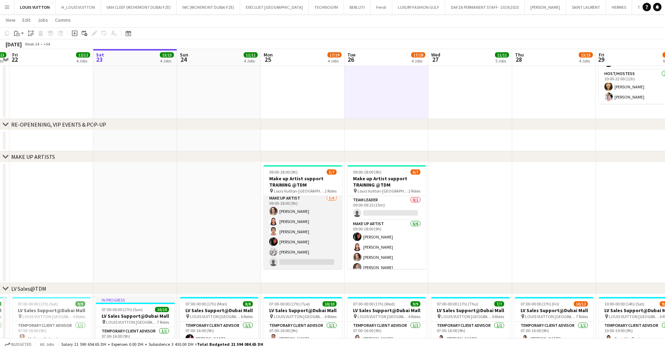
click at [315, 258] on app-card-role "Make up artist [DATE] 09:00-18:00 (9h) [PERSON_NAME] [PERSON_NAME] da [PERSON_N…" at bounding box center [303, 231] width 79 height 75
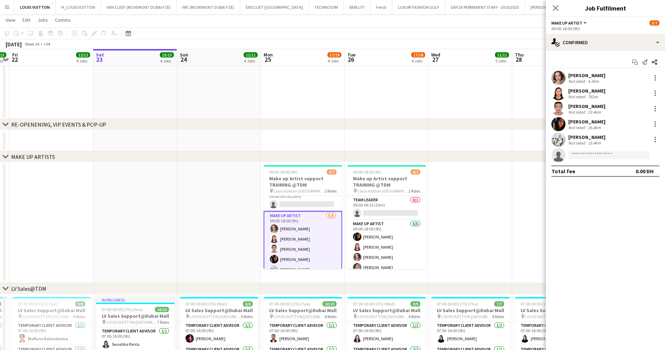
scroll to position [0, 0]
click at [294, 199] on app-card-role "Team Leader 0/1 09:00-09:15 (15m) single-neutral-actions" at bounding box center [303, 208] width 79 height 24
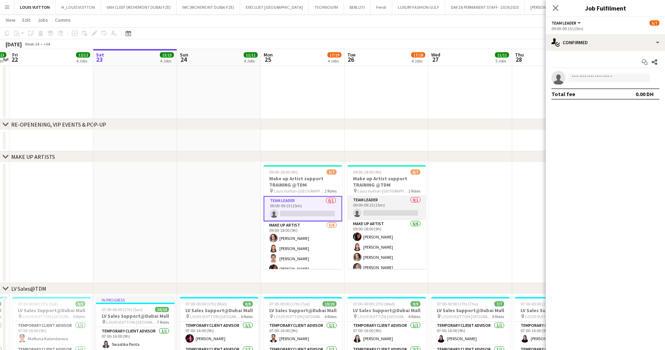
click at [369, 207] on app-card-role "Team Leader 0/1 09:00-09:15 (15m) single-neutral-actions" at bounding box center [386, 208] width 79 height 24
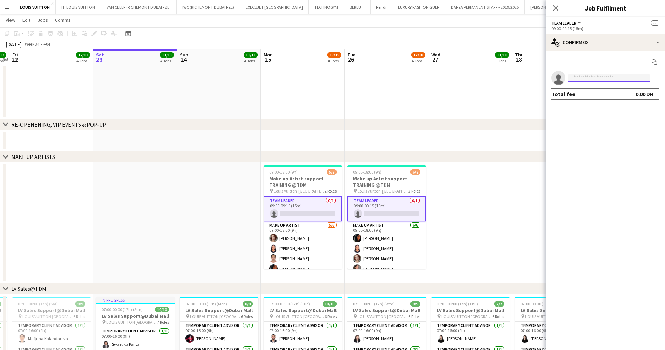
click at [602, 77] on input at bounding box center [608, 78] width 81 height 8
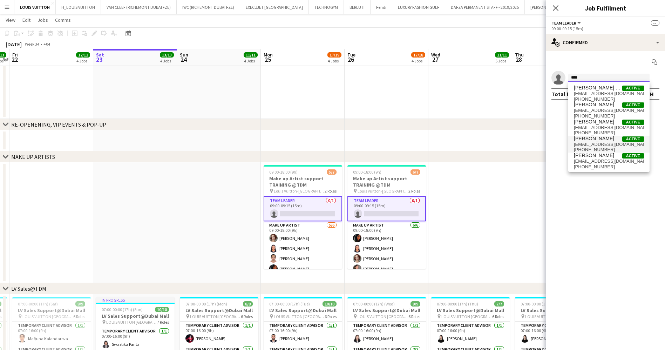
type input "****"
click at [595, 142] on span "[EMAIL_ADDRESS][DOMAIN_NAME]" at bounding box center [609, 145] width 70 height 6
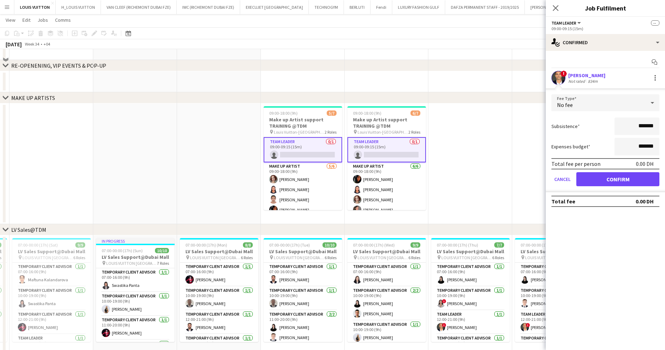
scroll to position [158, 0]
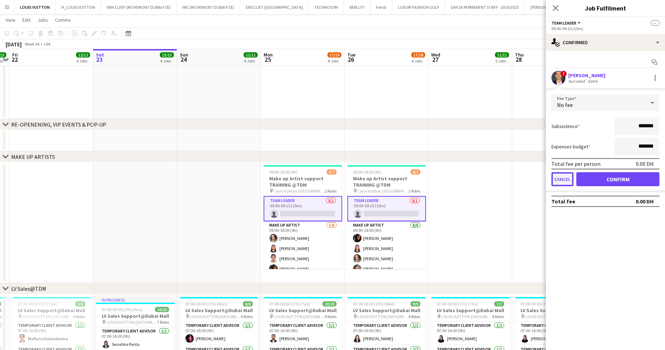
click at [566, 182] on button "Cancel" at bounding box center [562, 179] width 22 height 14
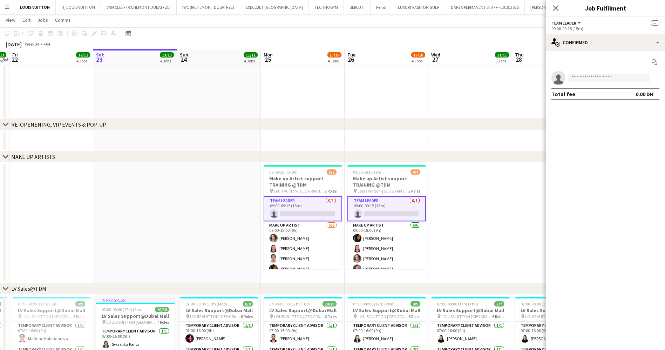
click at [473, 129] on div "chevron-right RE-OPENENING, VIP EVENTS & POP-UP" at bounding box center [332, 124] width 665 height 11
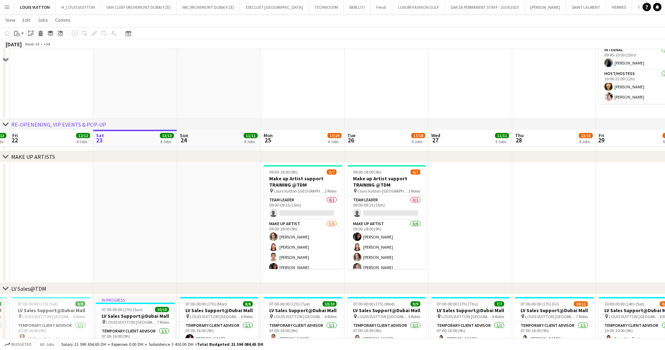
scroll to position [315, 0]
